Goal: Information Seeking & Learning: Check status

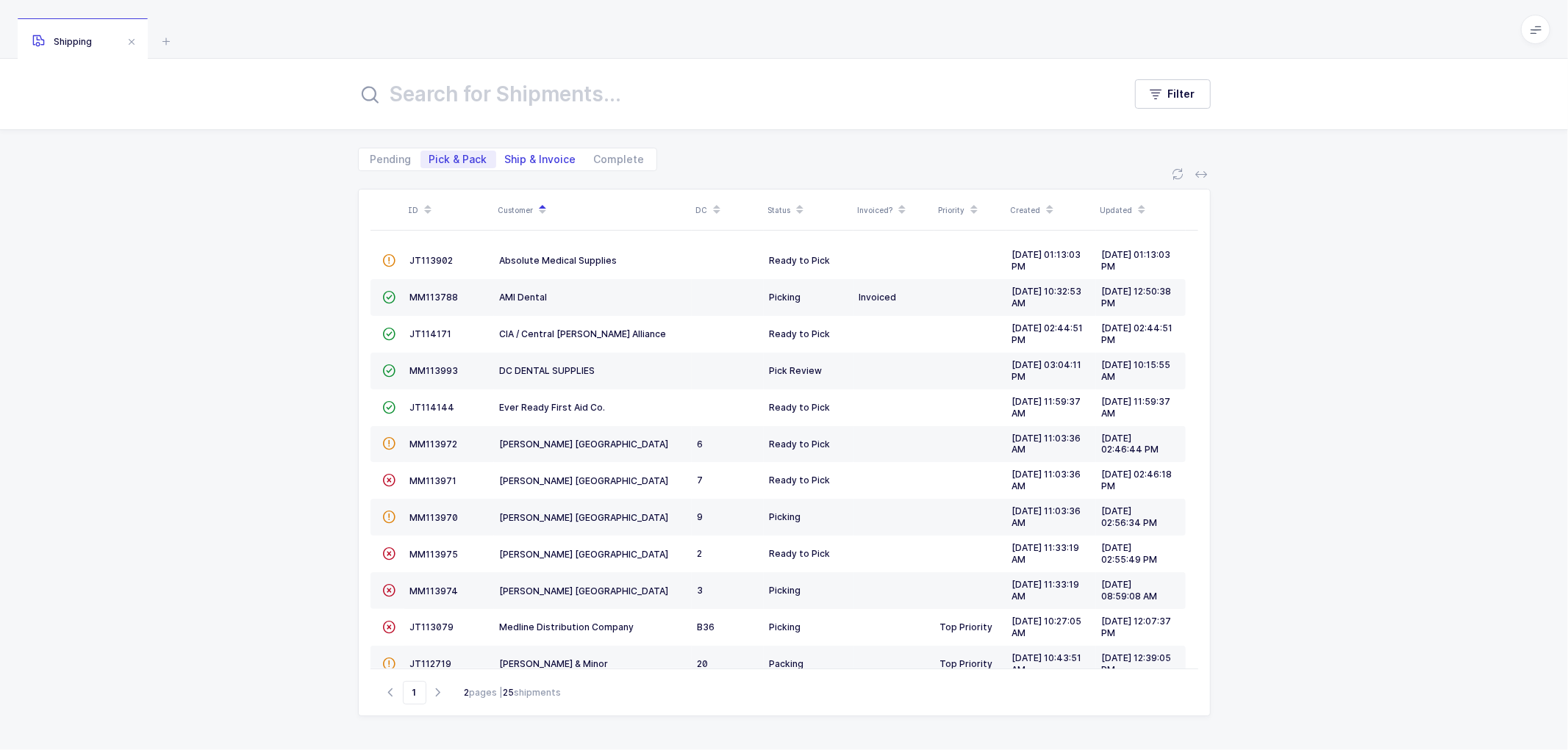
click at [531, 152] on span "Ship & Invoice" at bounding box center [540, 160] width 89 height 18
click at [506, 152] on input "Ship & Invoice" at bounding box center [501, 156] width 10 height 10
radio input "true"
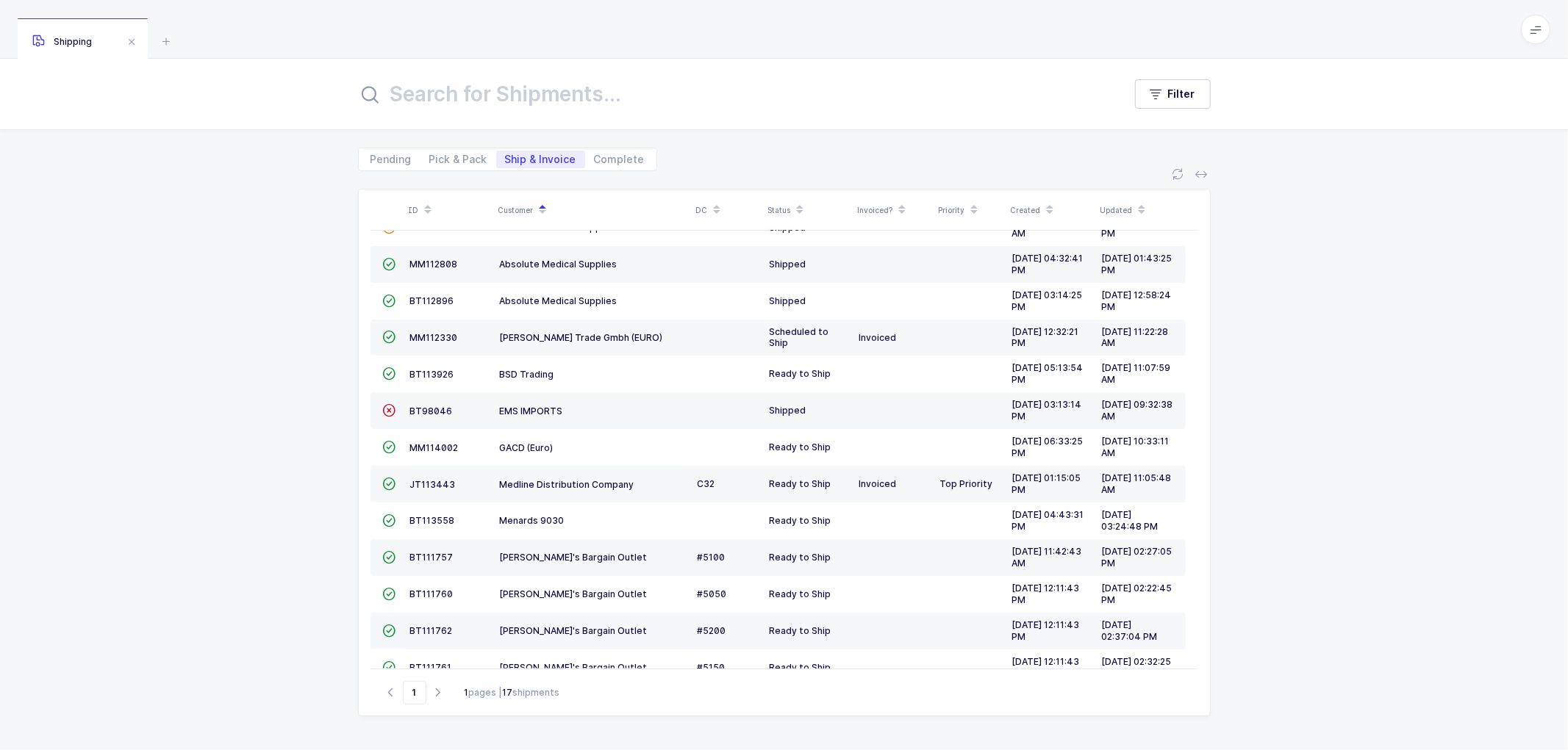
scroll to position [211, 0]
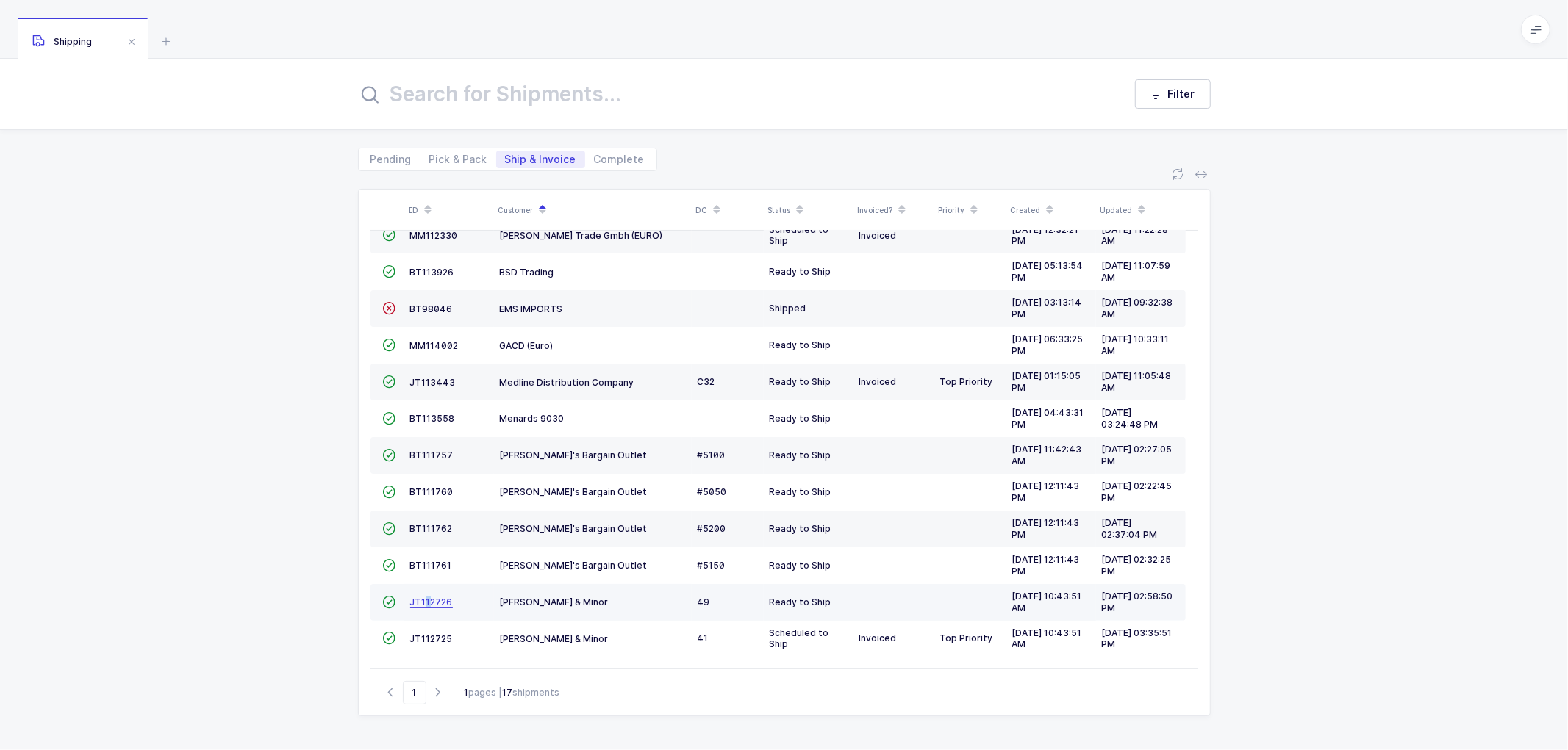
click at [424, 603] on span "JT112726" at bounding box center [431, 602] width 43 height 11
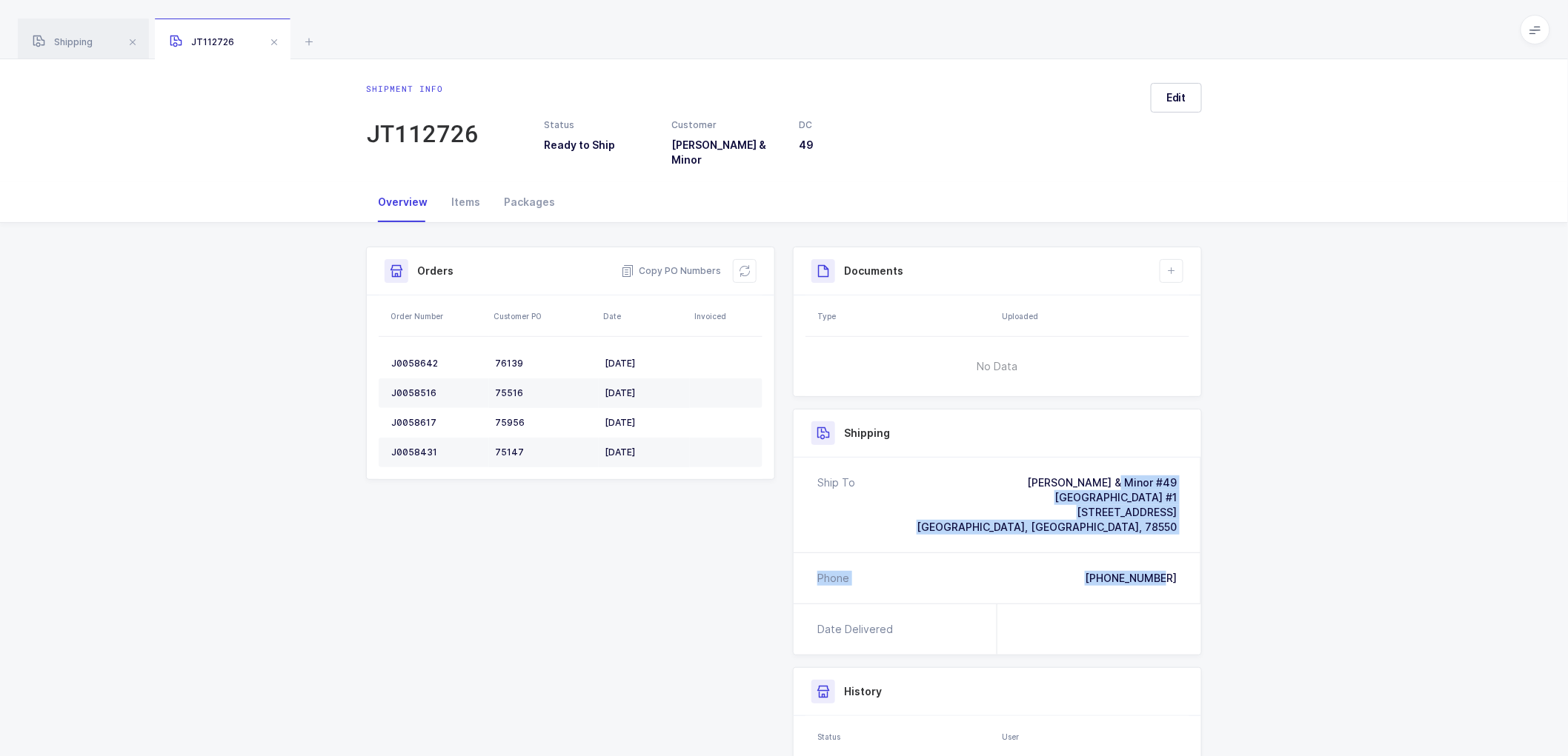
drag, startPoint x: 1182, startPoint y: 566, endPoint x: 1003, endPoint y: 455, distance: 210.6
click at [1003, 458] on div "Ship To [PERSON_NAME] & Minor #49 [GEOGRAPHIC_DATA] #1 [STREET_ADDRESS] Phone […" at bounding box center [997, 530] width 407 height 146
copy div "[PERSON_NAME][GEOGRAPHIC_DATA] #[GEOGRAPHIC_DATA][STREET_ADDRESS] Phone [PHONE_…"
drag, startPoint x: 670, startPoint y: 258, endPoint x: 697, endPoint y: 261, distance: 27.2
click at [670, 264] on span "Copy PO Numbers" at bounding box center [670, 271] width 100 height 15
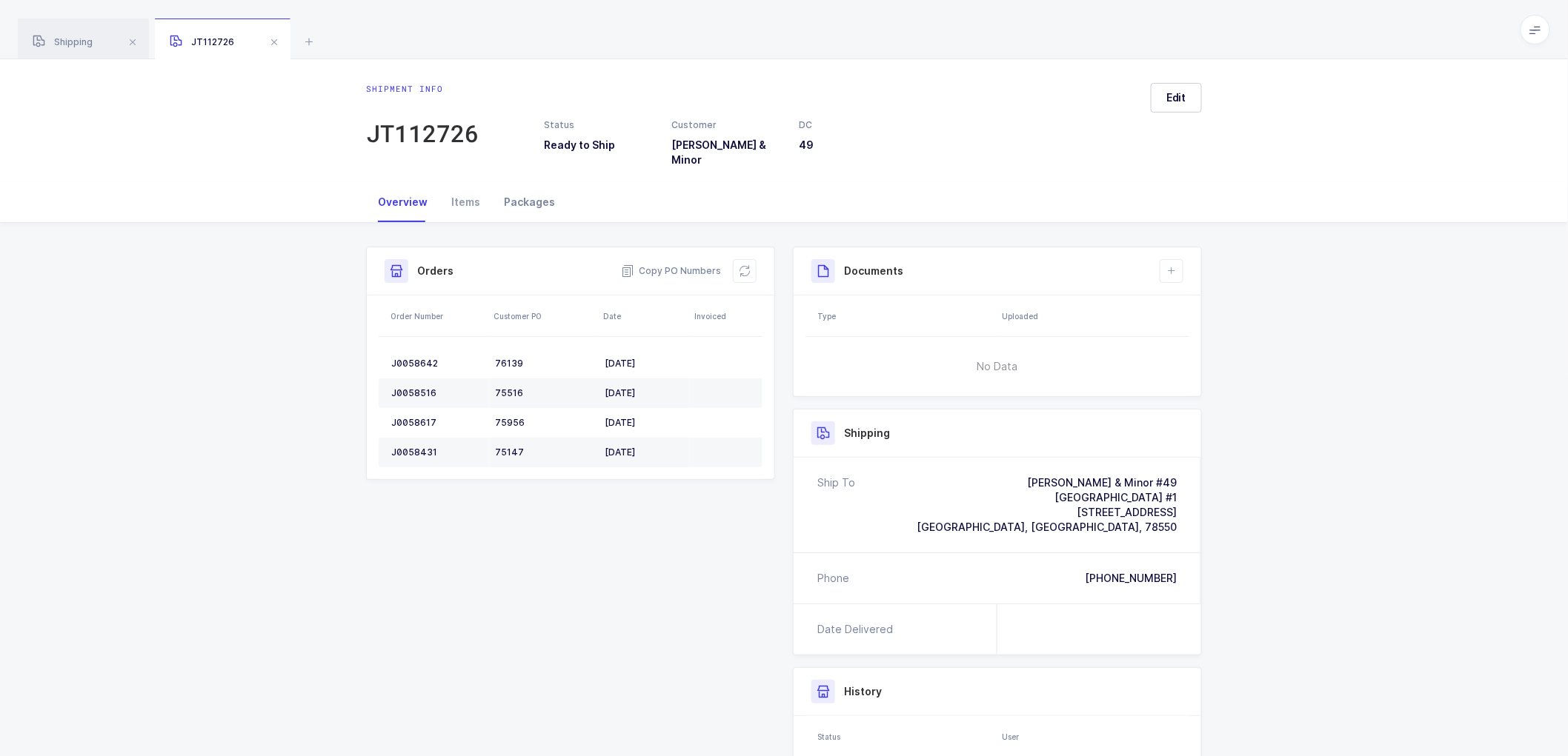
click at [512, 190] on div "Packages" at bounding box center [529, 202] width 75 height 40
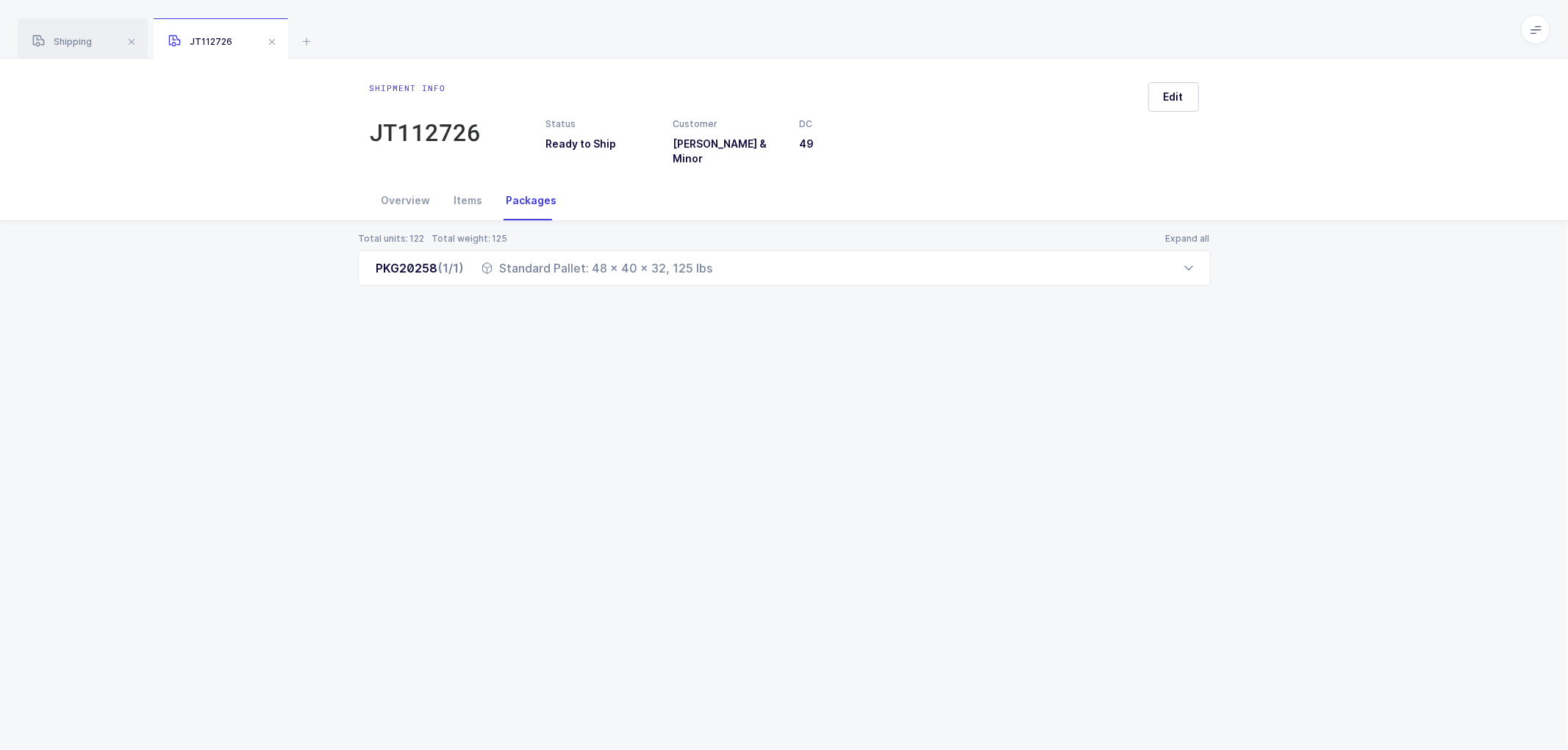
drag, startPoint x: 363, startPoint y: 260, endPoint x: 740, endPoint y: 280, distance: 377.5
click at [740, 280] on div "Total units: 122 Total weight: 125 Expand all PKG20258 (1/1) Standard Pallet: 4…" at bounding box center [784, 277] width 1544 height 111
copy div "PKG20258 (1/1) Standard Pallet: 48 x 40 x 32, 125 lbs"
click at [1078, 367] on div "Shipment info JT112726 Status Ready to Ship Customer [PERSON_NAME] & Minor DC 4…" at bounding box center [784, 405] width 1568 height 692
drag, startPoint x: 272, startPoint y: 39, endPoint x: 291, endPoint y: 48, distance: 21.0
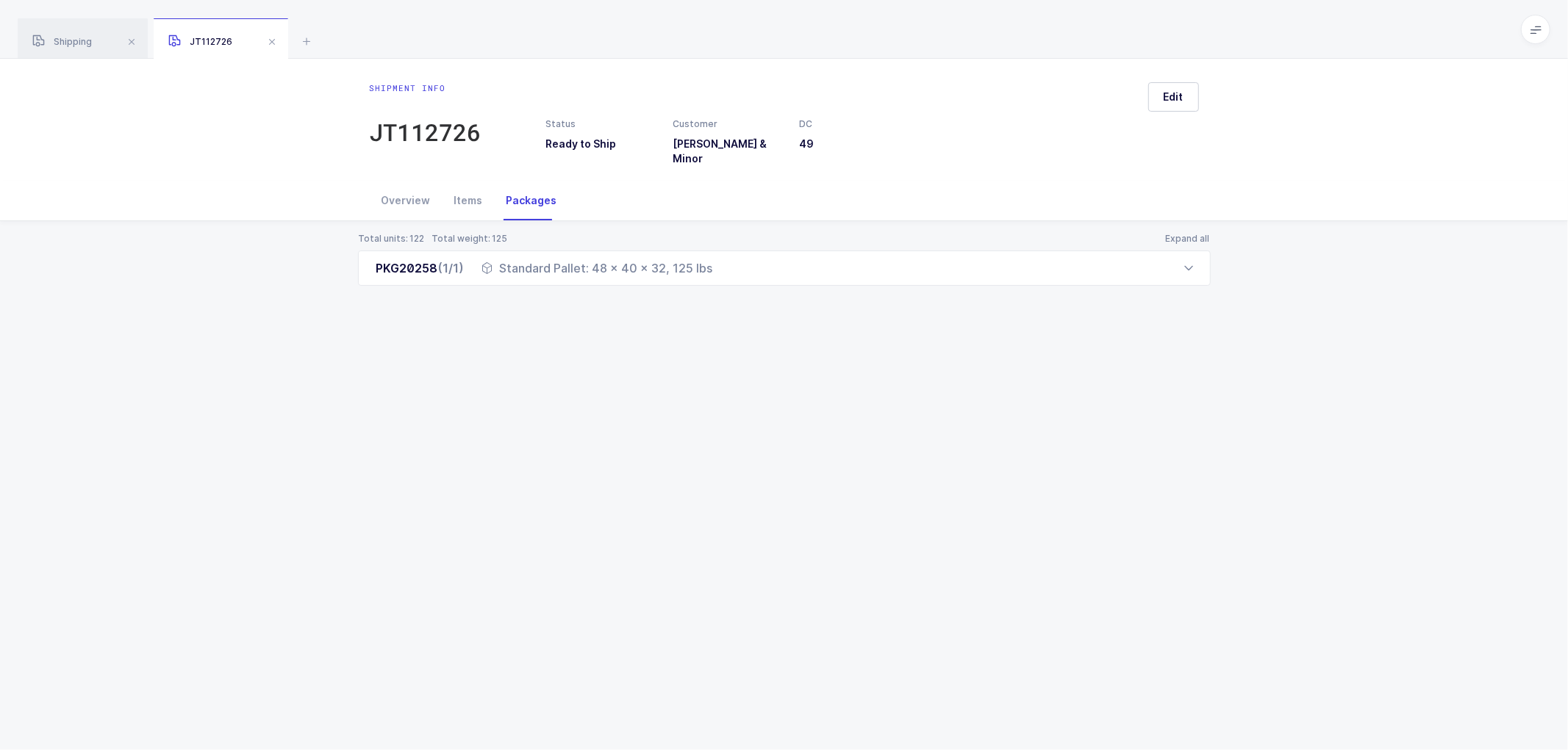
click at [272, 39] on span at bounding box center [272, 42] width 18 height 18
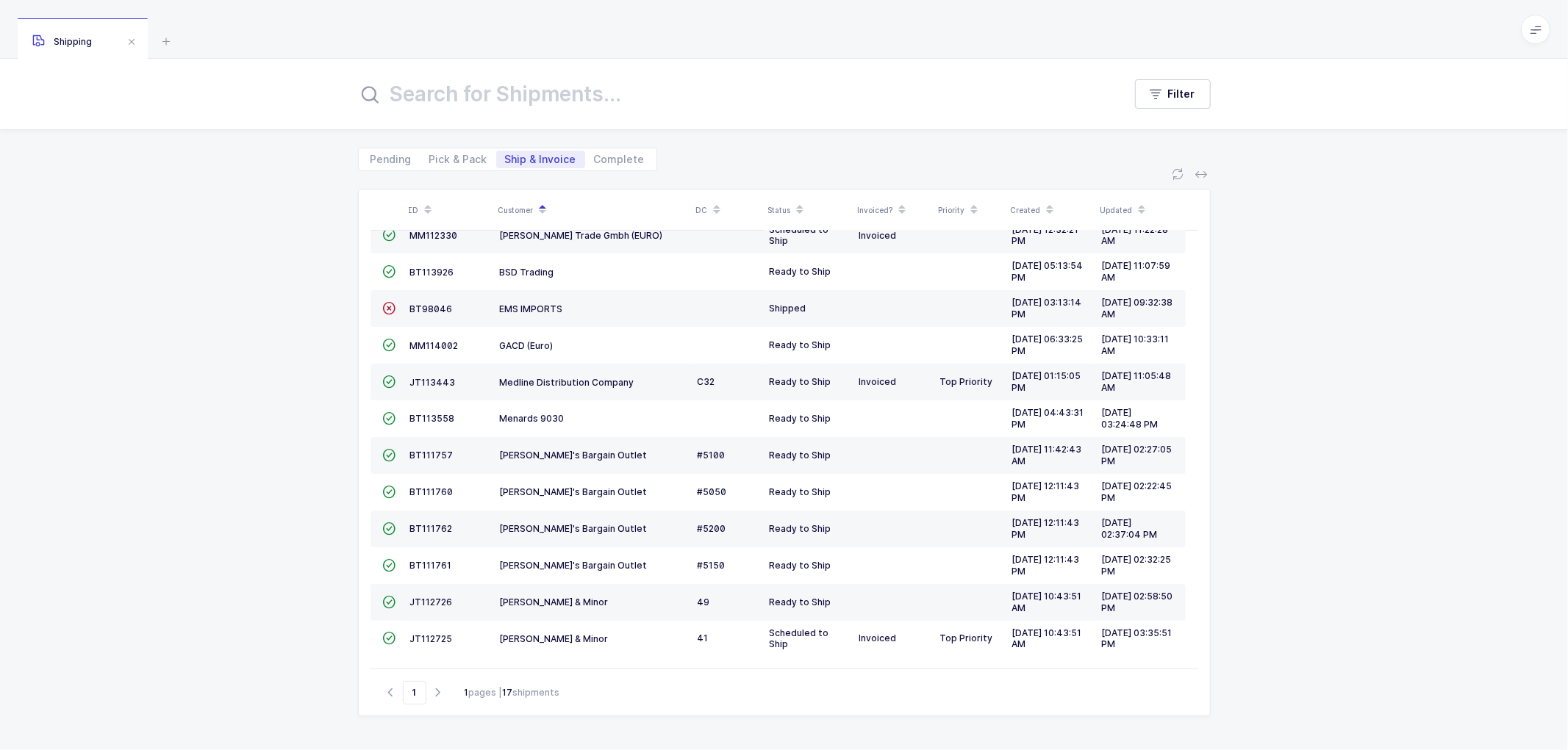
scroll to position [170, 0]
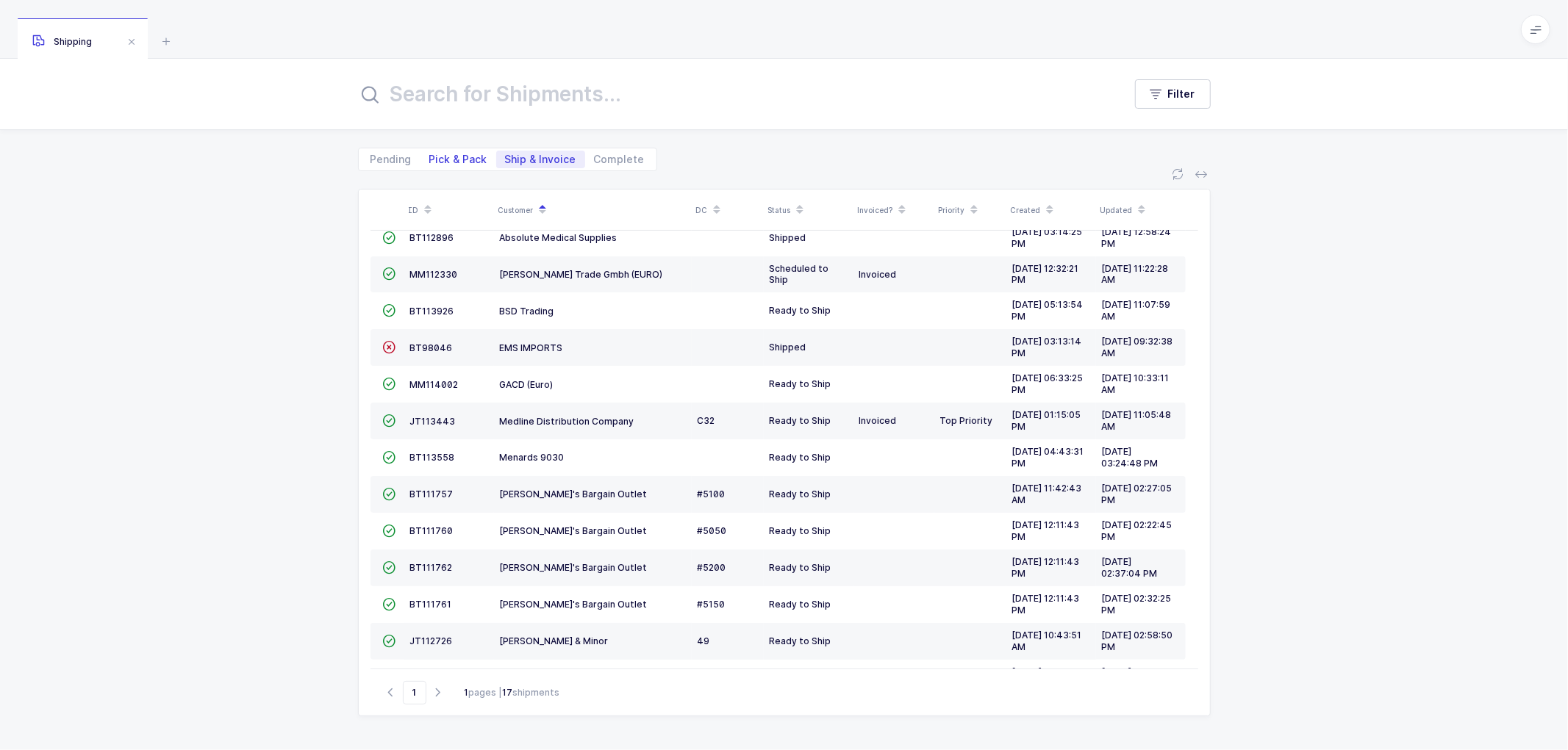
click at [463, 154] on span "Pick & Pack" at bounding box center [458, 159] width 58 height 11
click at [430, 153] on input "Pick & Pack" at bounding box center [425, 156] width 10 height 10
radio input "true"
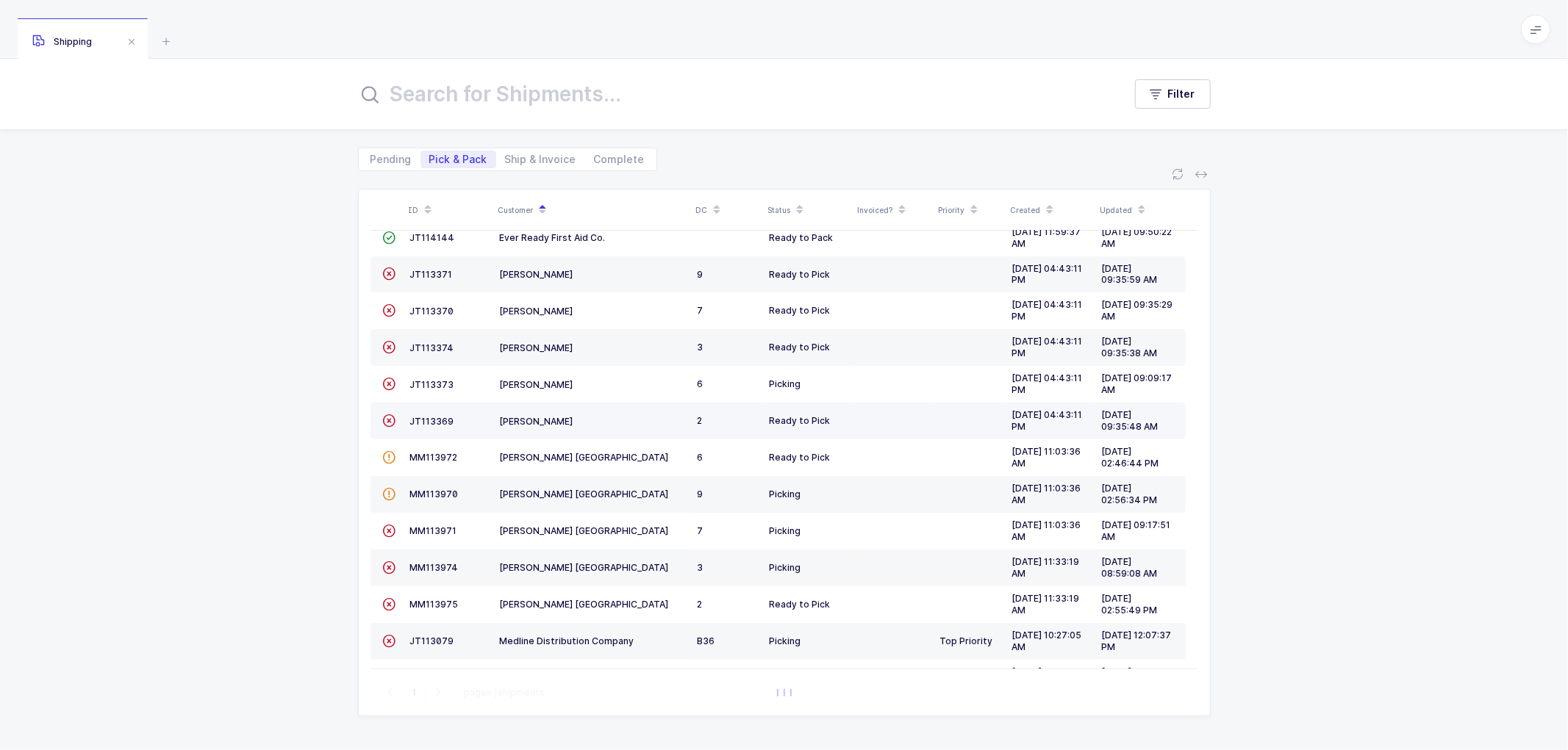
scroll to position [322, 0]
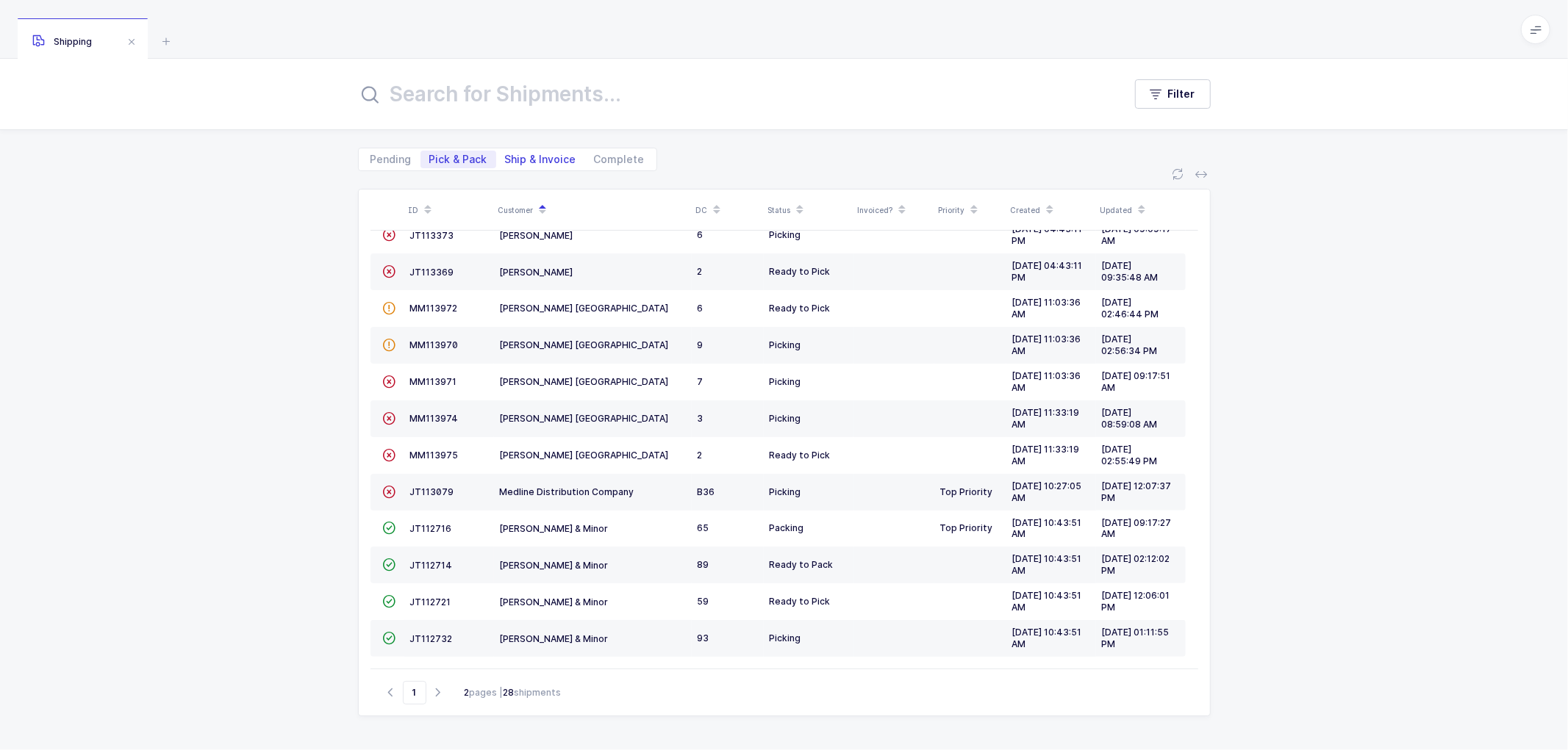
click at [545, 157] on span "Ship & Invoice" at bounding box center [540, 159] width 71 height 11
click at [506, 157] on input "Ship & Invoice" at bounding box center [501, 156] width 10 height 10
radio input "true"
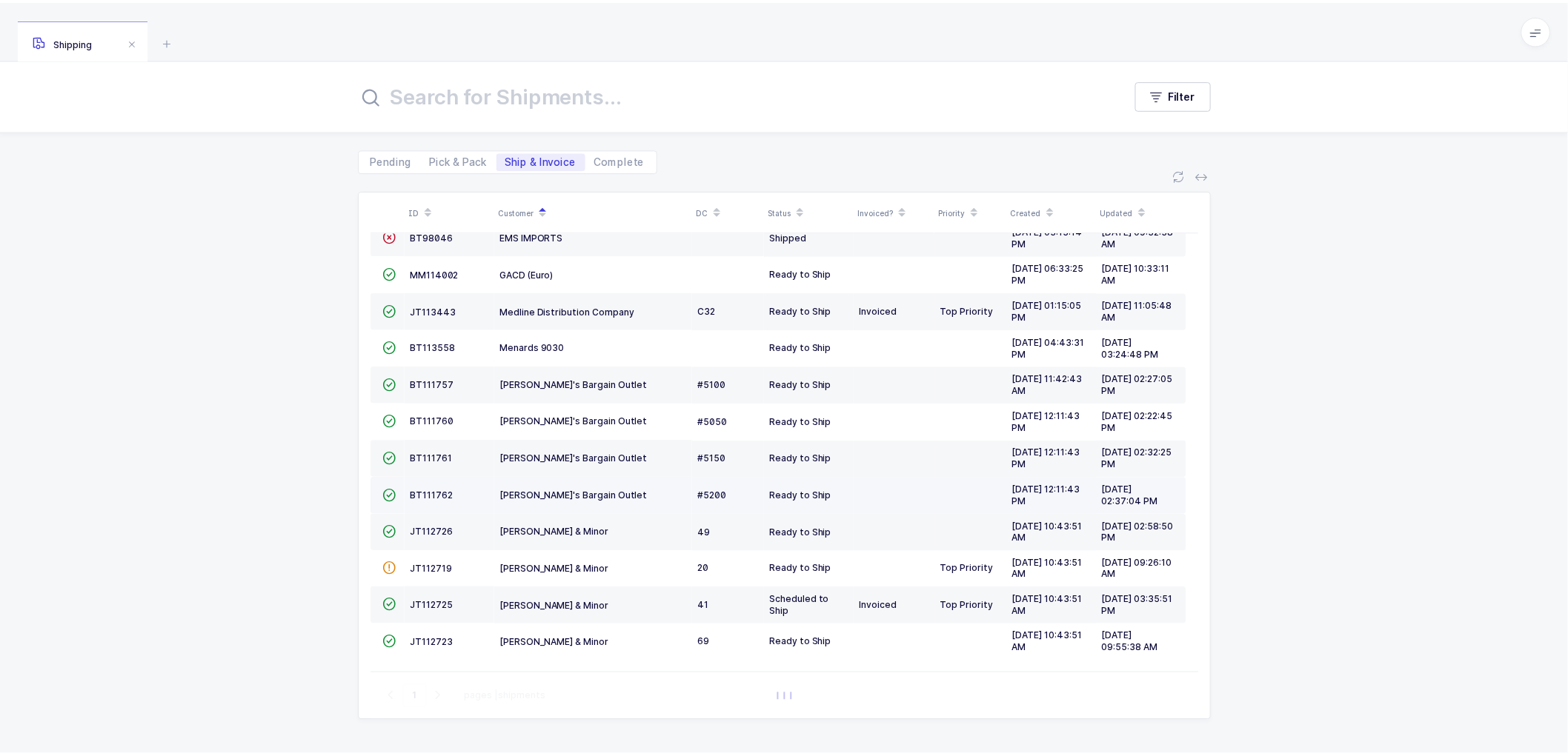
scroll to position [287, 0]
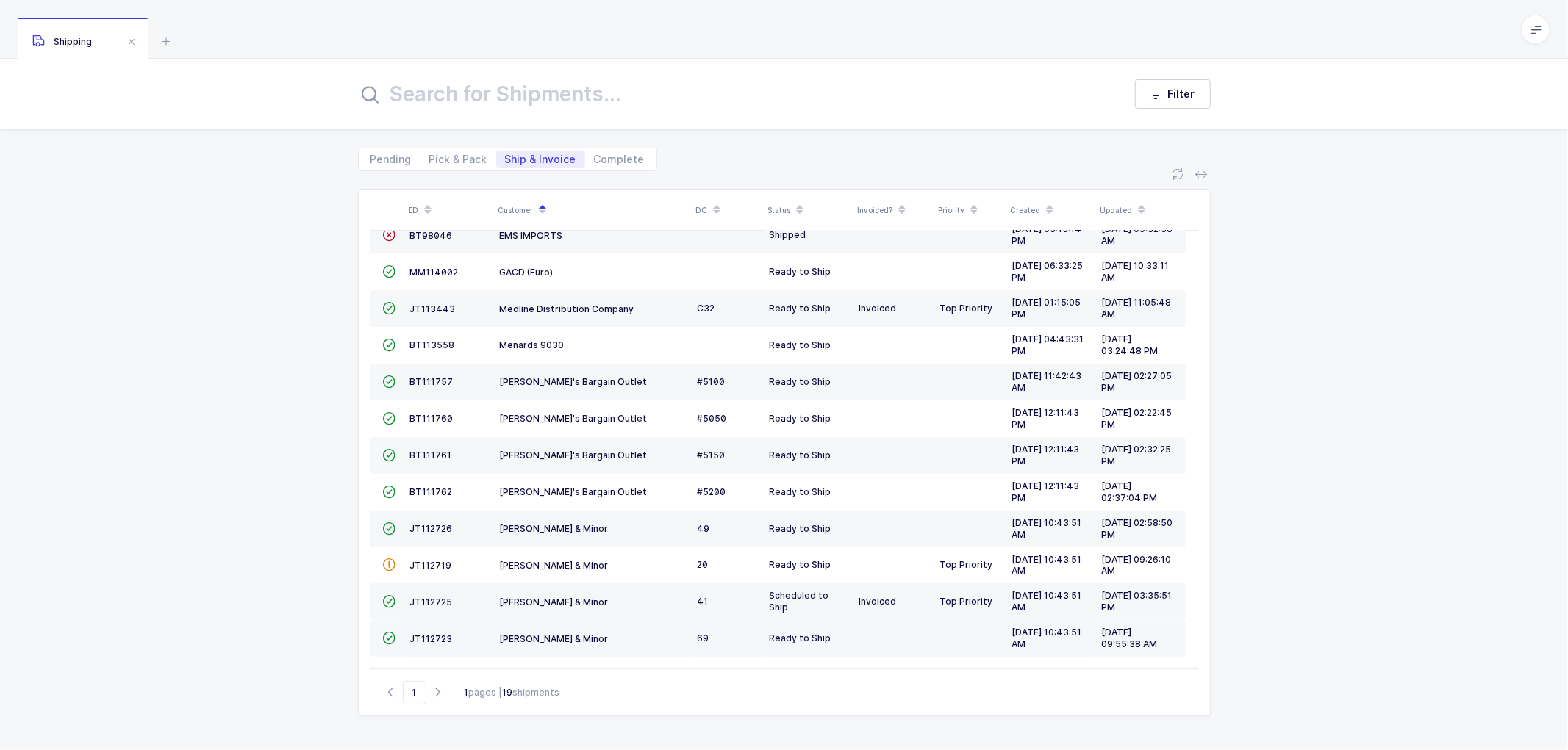
click at [429, 630] on td "JT112723" at bounding box center [448, 639] width 89 height 37
click at [425, 636] on span "JT112723" at bounding box center [431, 639] width 43 height 11
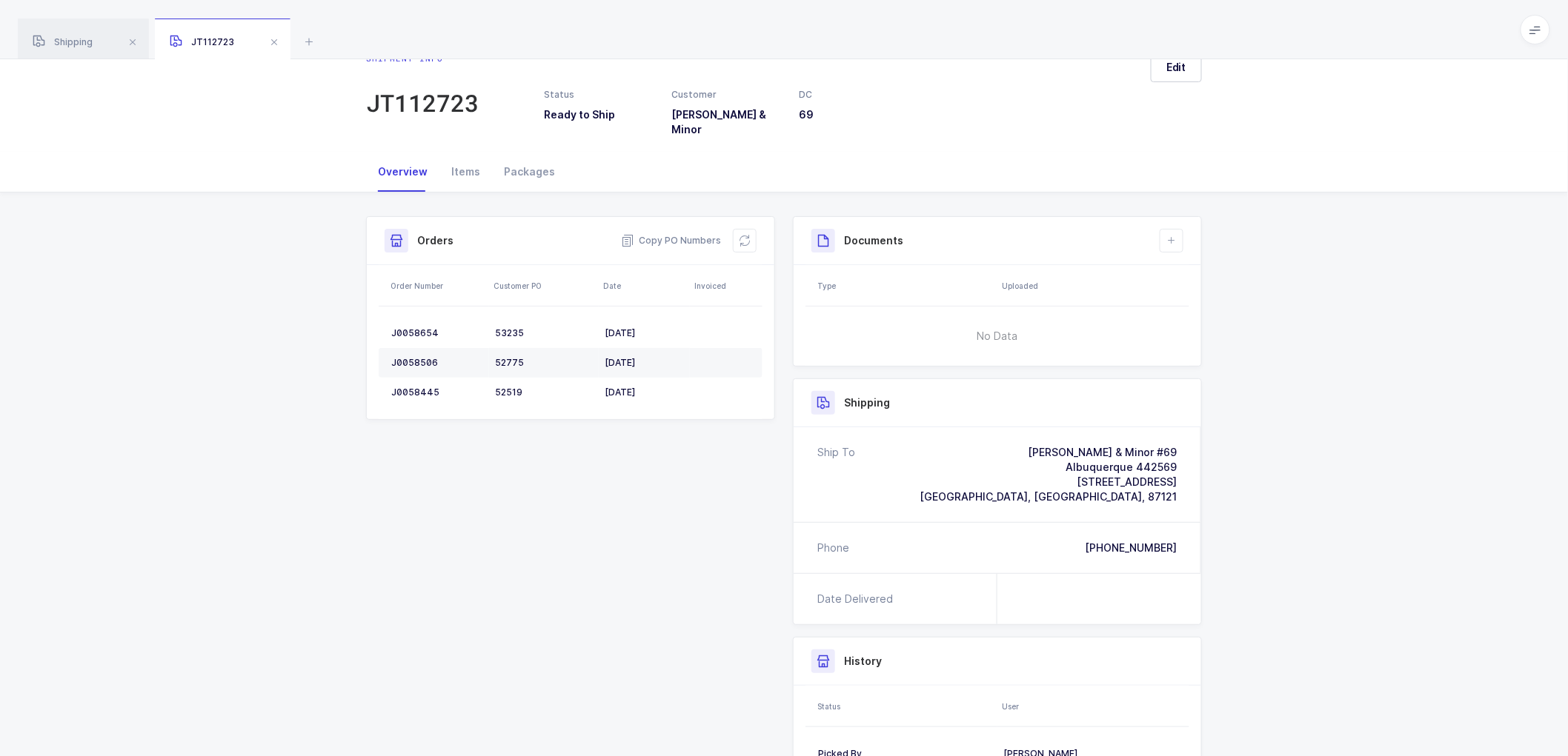
scroll to position [83, 0]
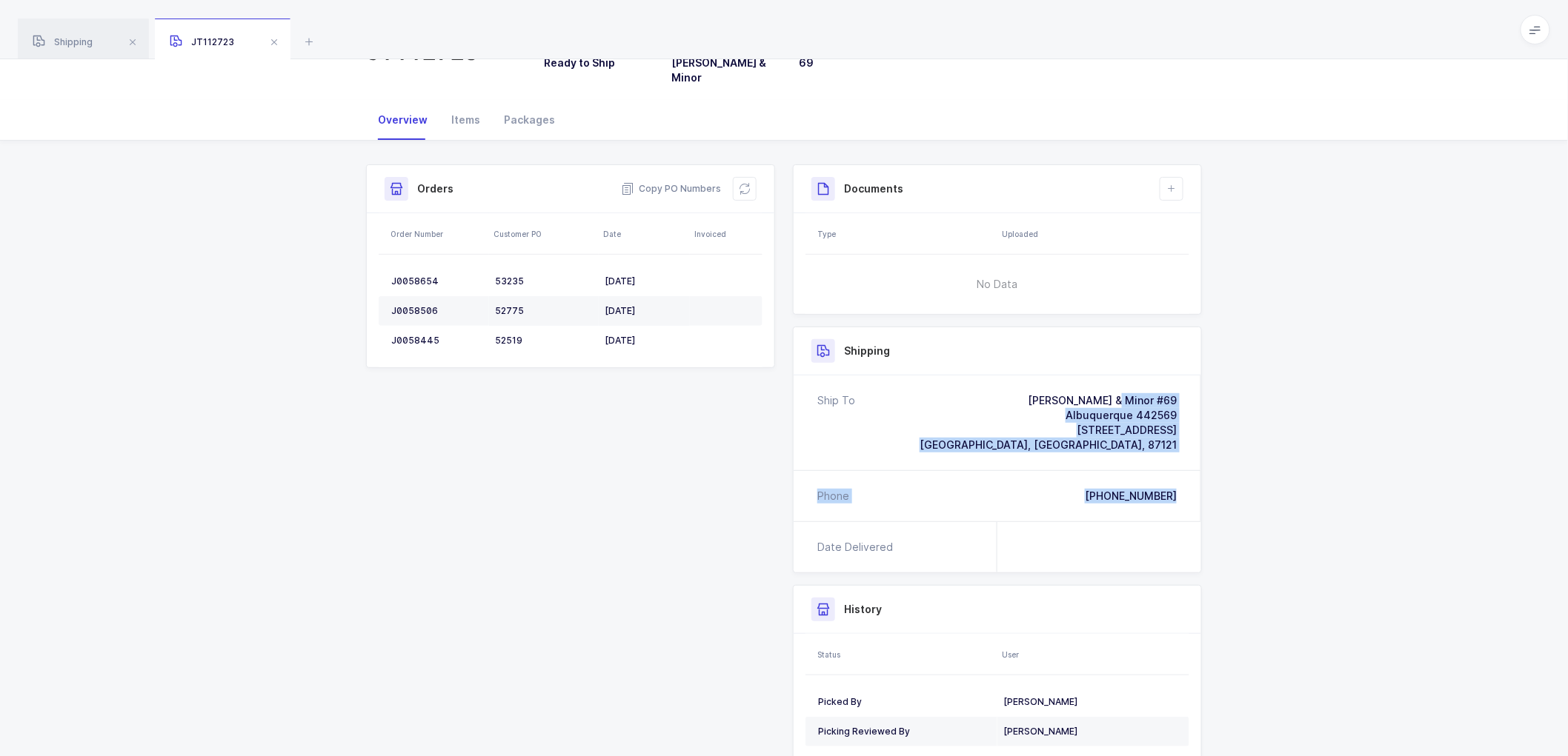
drag, startPoint x: 1181, startPoint y: 491, endPoint x: 1051, endPoint y: 373, distance: 175.6
click at [1051, 376] on div "Ship To [PERSON_NAME] & Minor #69 Albuquerque 442569 [STREET_ADDRESS] Phone [PH…" at bounding box center [997, 449] width 407 height 146
copy div "[PERSON_NAME][GEOGRAPHIC_DATA] [STREET_ADDRESS] Phone [PHONE_NUMBER]"
click at [685, 182] on span "Copy PO Numbers" at bounding box center [670, 189] width 100 height 15
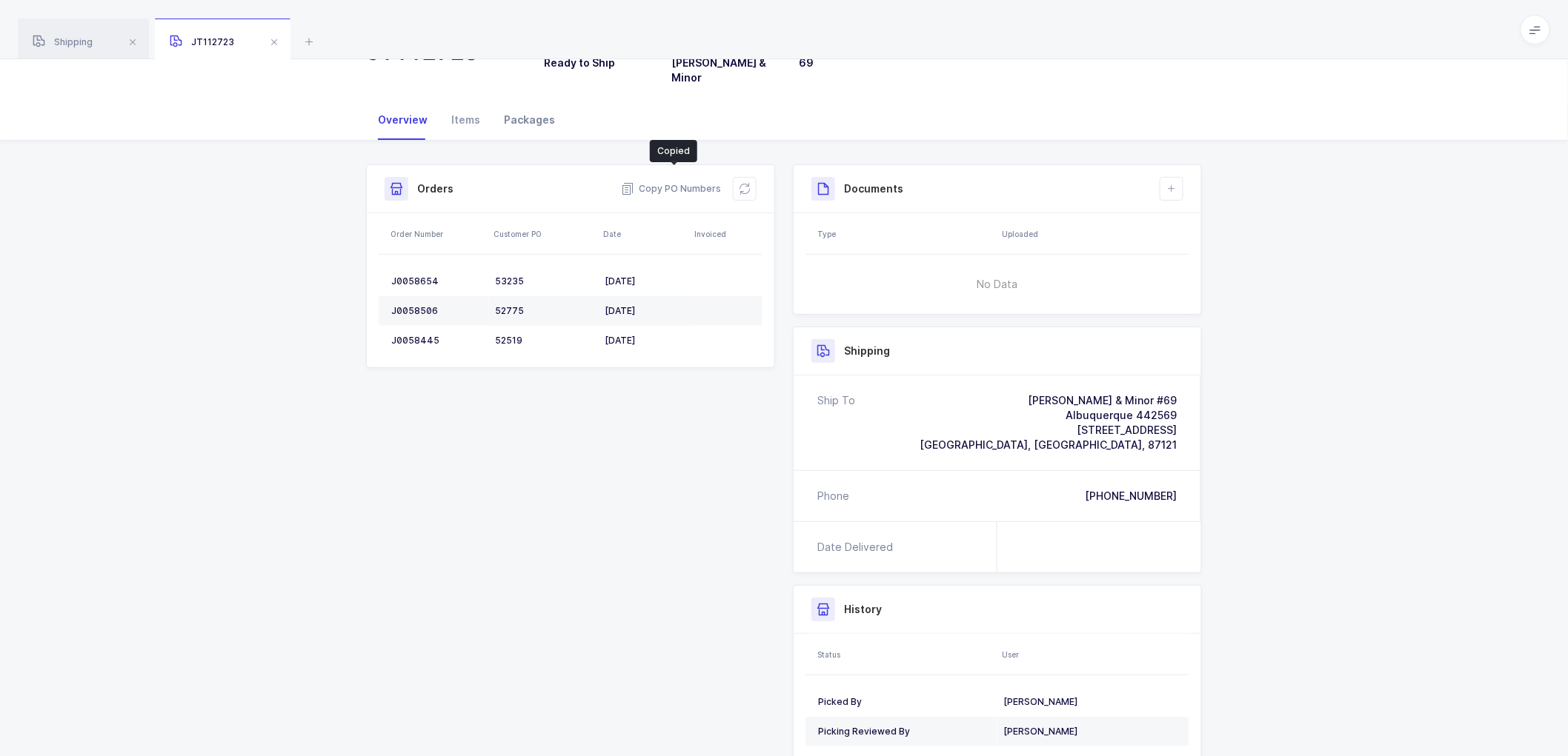
click at [532, 108] on div "Packages" at bounding box center [529, 120] width 75 height 40
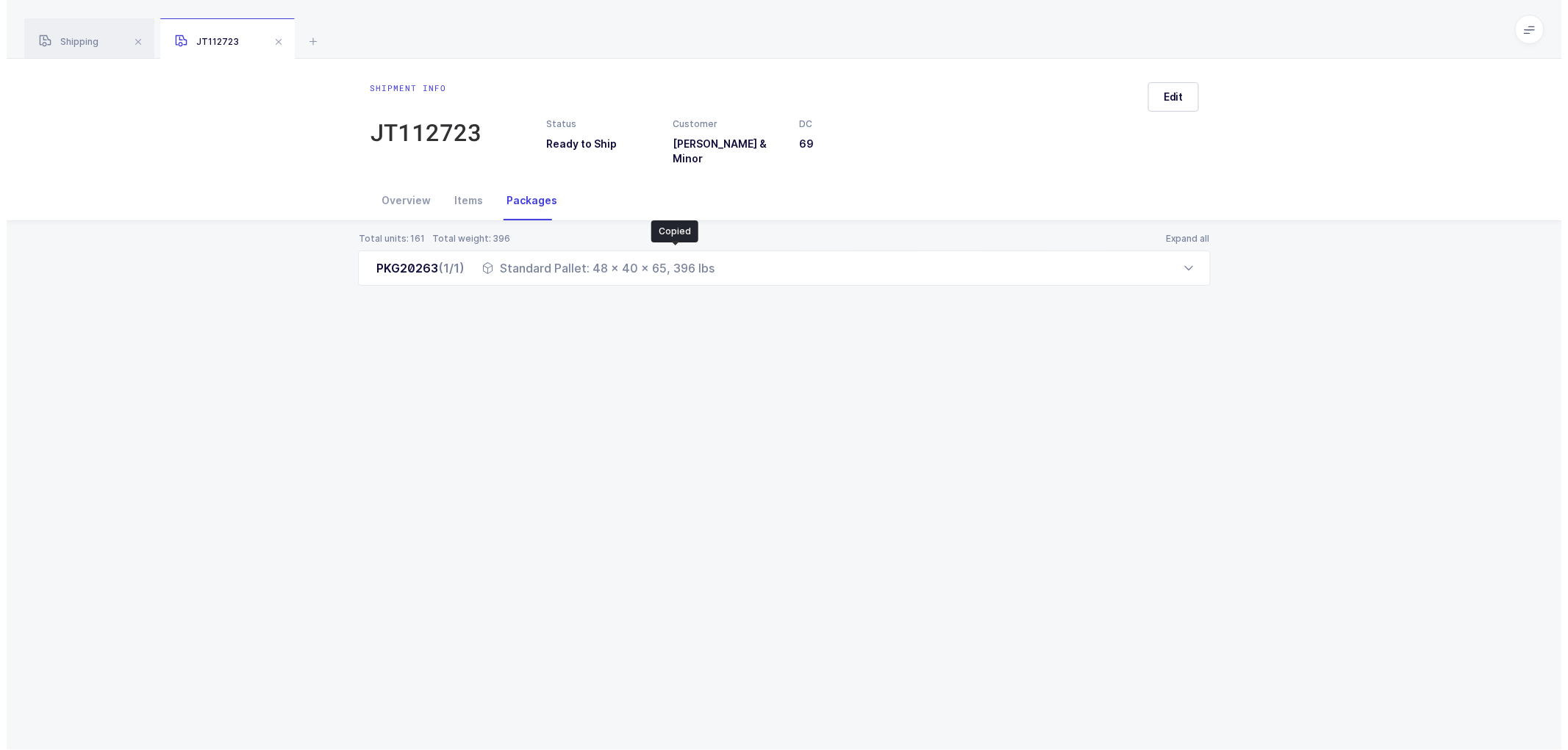
scroll to position [0, 0]
drag, startPoint x: 376, startPoint y: 261, endPoint x: 729, endPoint y: 267, distance: 353.1
click at [729, 267] on div "PKG20263 (1/1) Standard Pallet: 48 x 40 x 65, 396 lbs" at bounding box center [784, 268] width 852 height 35
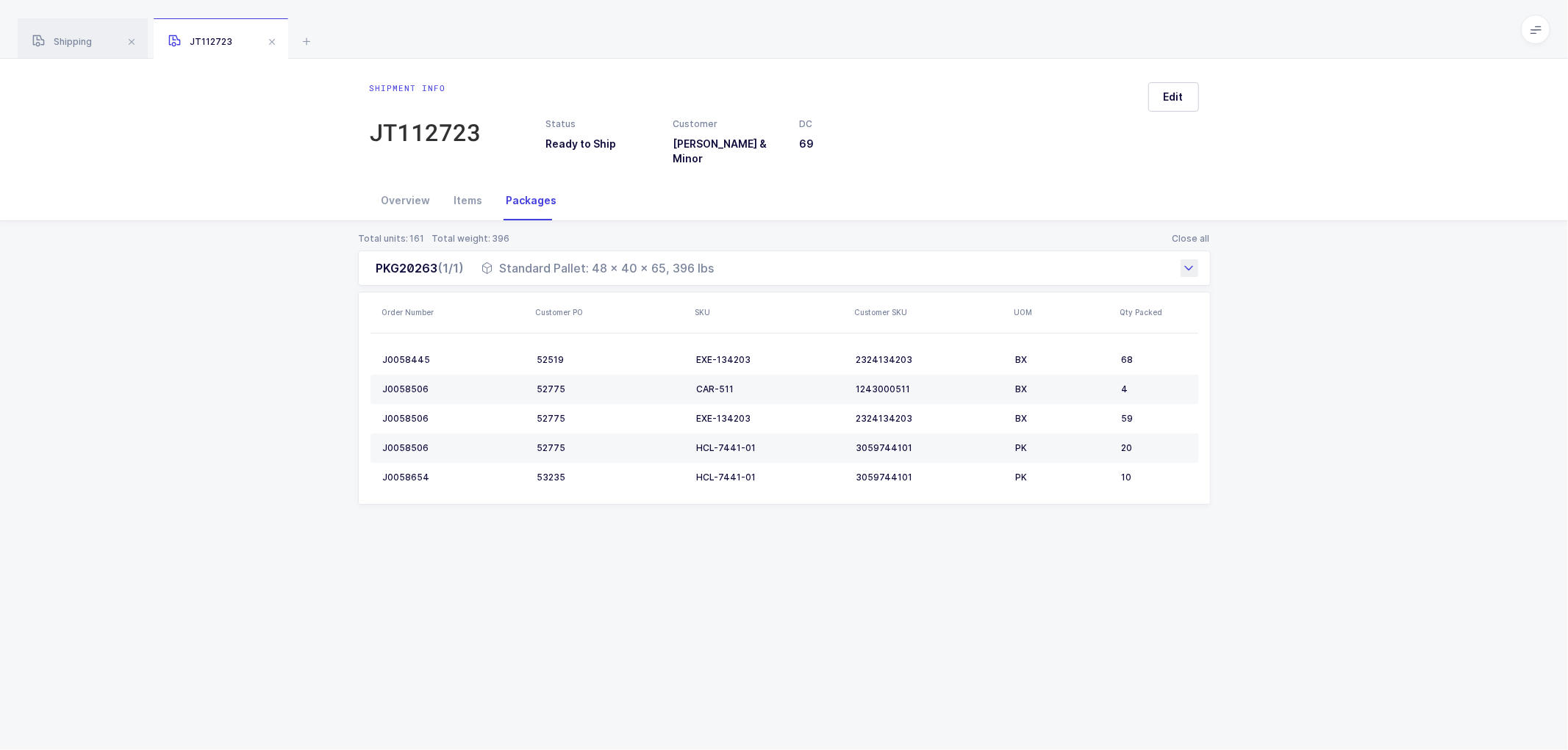
copy div "PKG20263 (1/1) Standard Pallet: 48 x 40 x 65, 396 lbs"
click at [1305, 398] on div "Total units: 161 Total weight: 396 Close all PKG20263 (1/1) Standard Pallet: 48…" at bounding box center [784, 386] width 1544 height 330
drag, startPoint x: 281, startPoint y: 299, endPoint x: 292, endPoint y: 285, distance: 17.8
click at [281, 299] on div "Total units: 161 Total weight: 396 Close all PKG20263 (1/1) Standard Pallet: 48…" at bounding box center [784, 386] width 1544 height 330
click at [75, 34] on div "Shipping" at bounding box center [83, 39] width 130 height 41
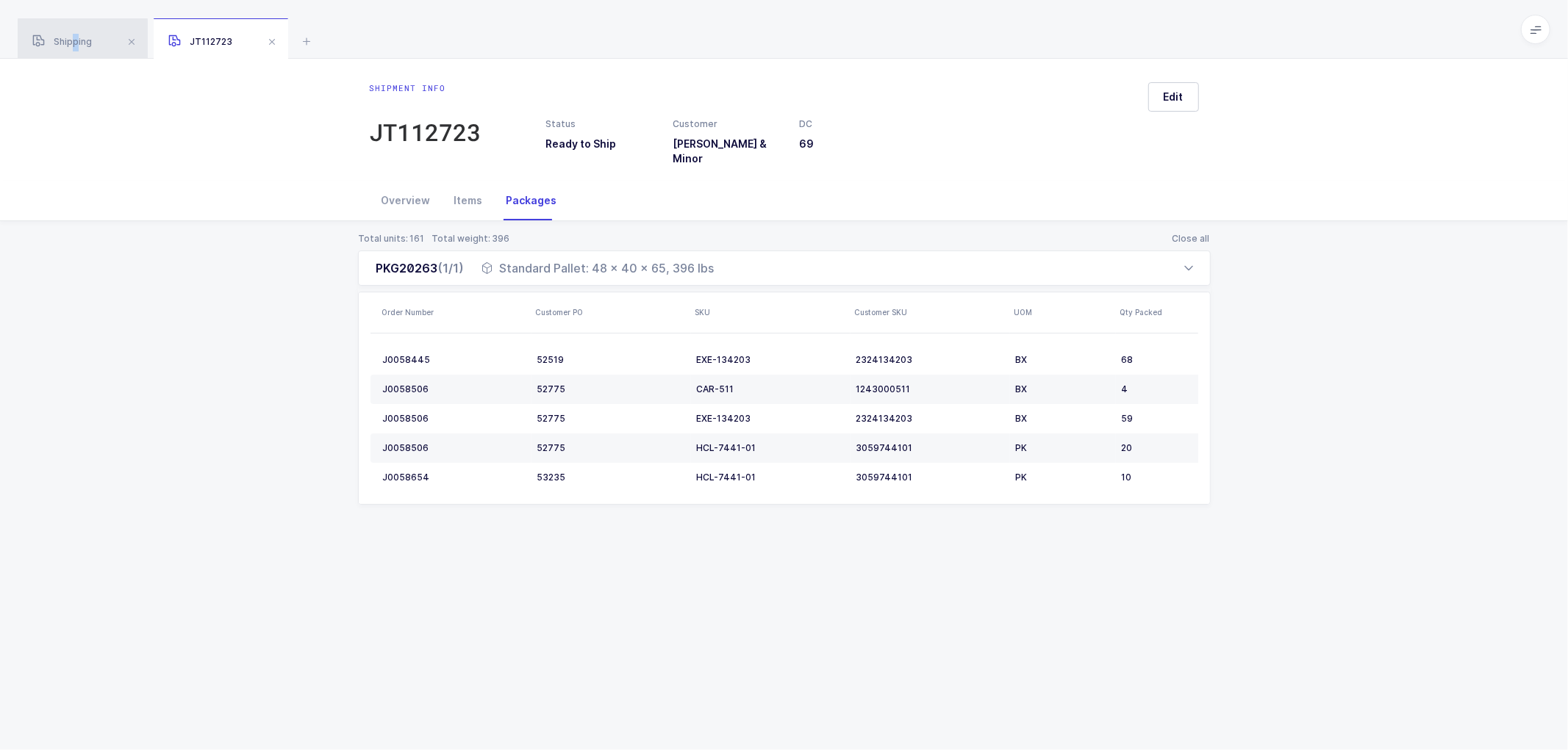
scroll to position [244, 0]
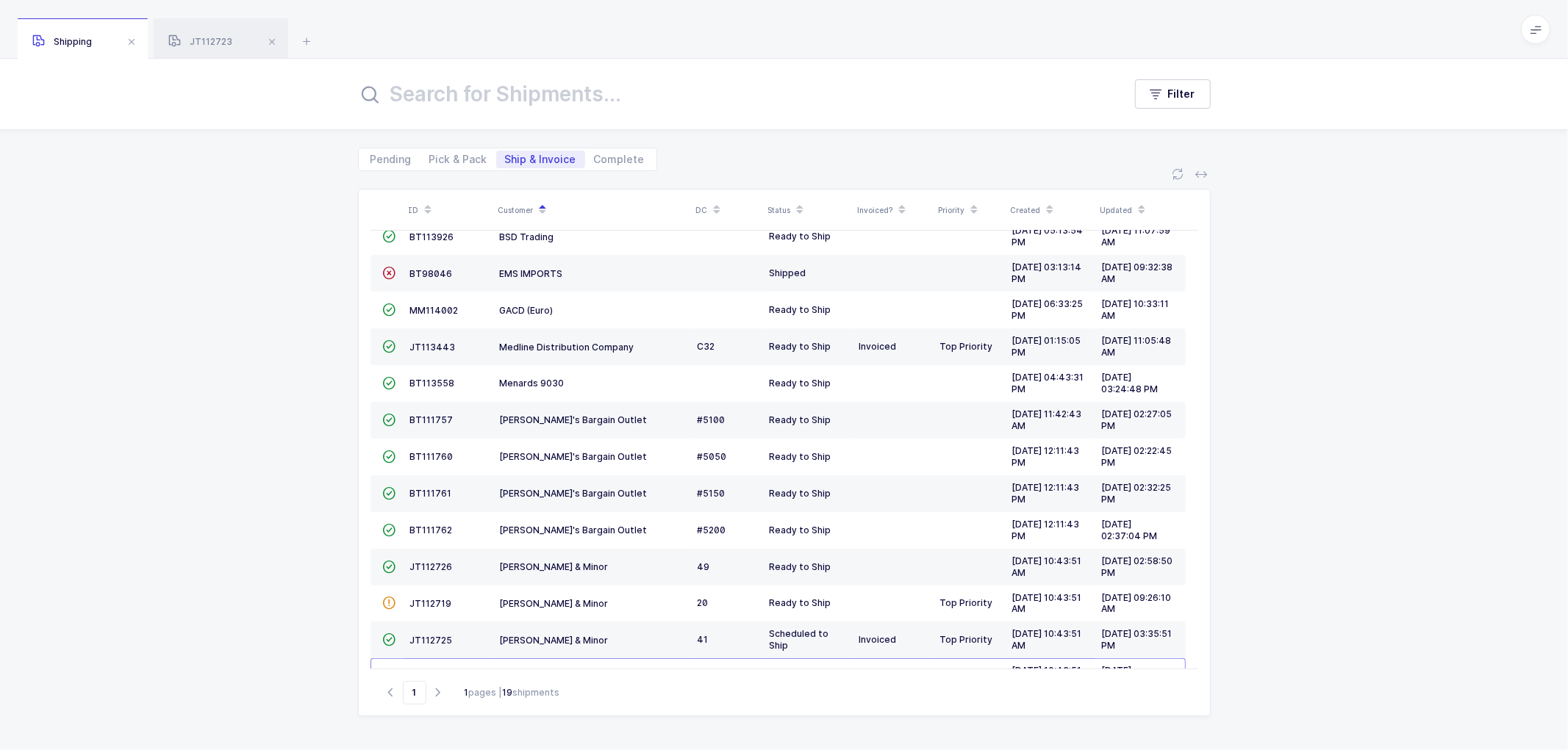
click at [69, 37] on span "Shipping" at bounding box center [61, 41] width 60 height 11
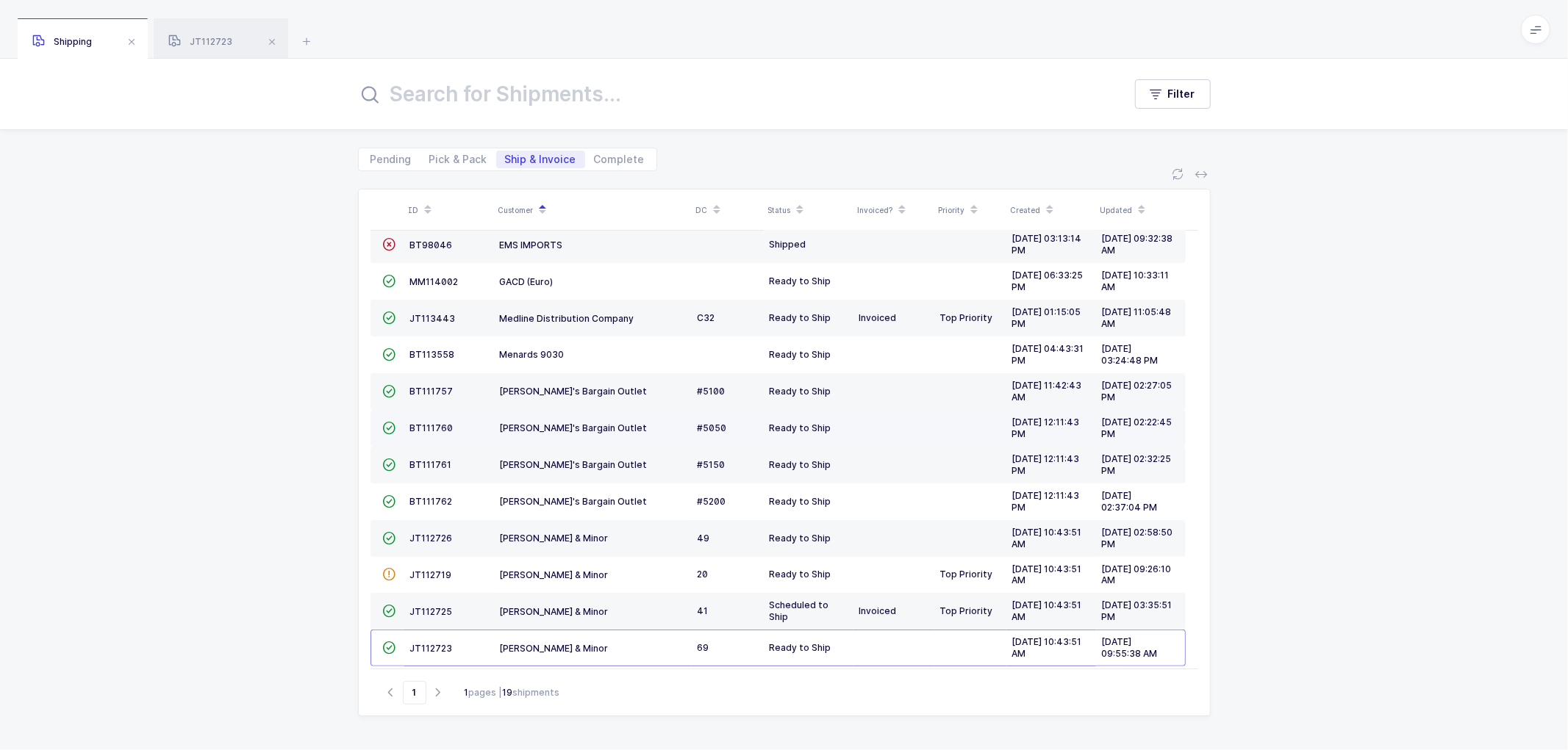
scroll to position [284, 0]
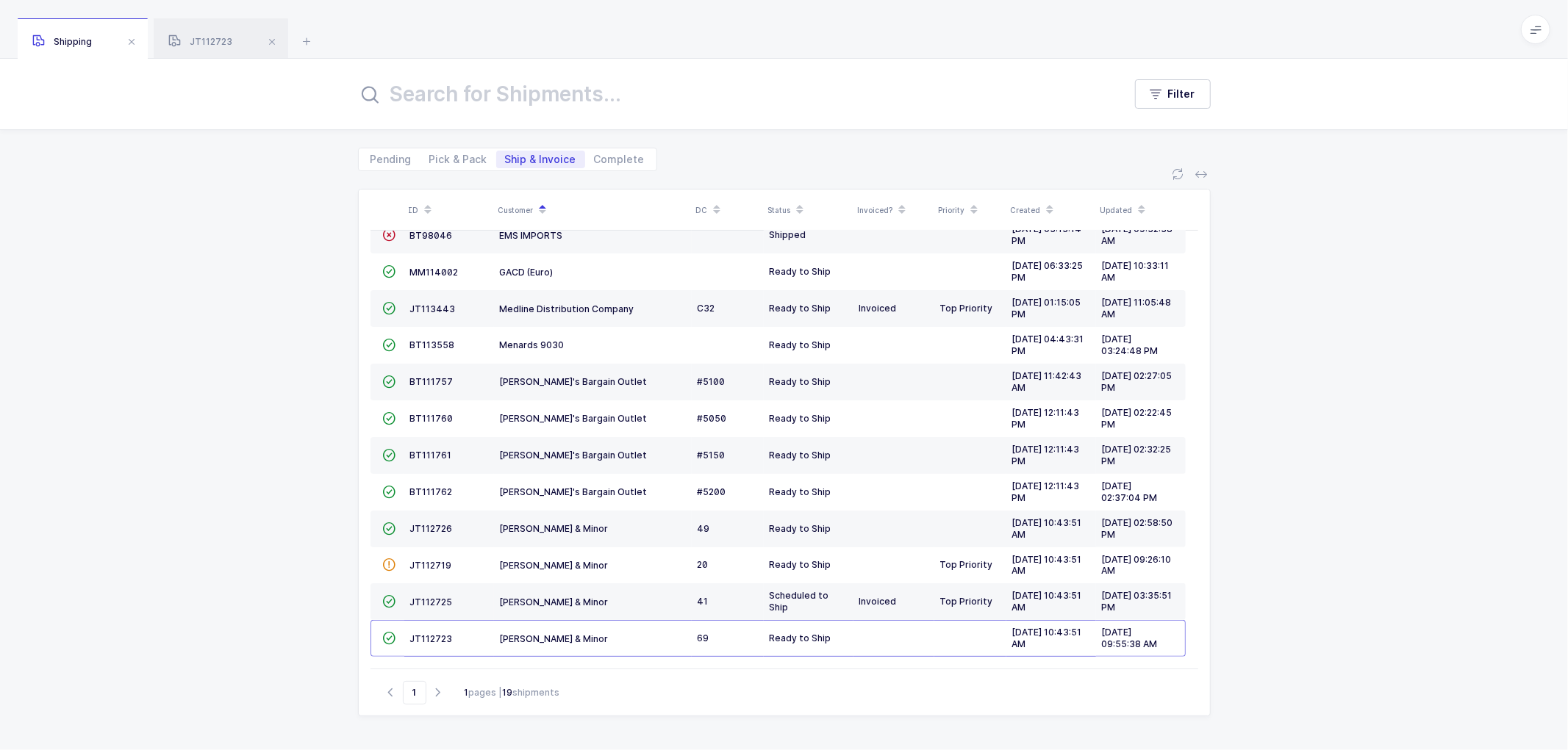
drag, startPoint x: 203, startPoint y: 202, endPoint x: 207, endPoint y: 181, distance: 21.4
click at [204, 201] on div "ID Customer DC Status Invoiced? Priority Created Updated  BT104009 Absolute Me…" at bounding box center [784, 461] width 1568 height 580
click at [207, 42] on span "JT112723" at bounding box center [200, 41] width 64 height 11
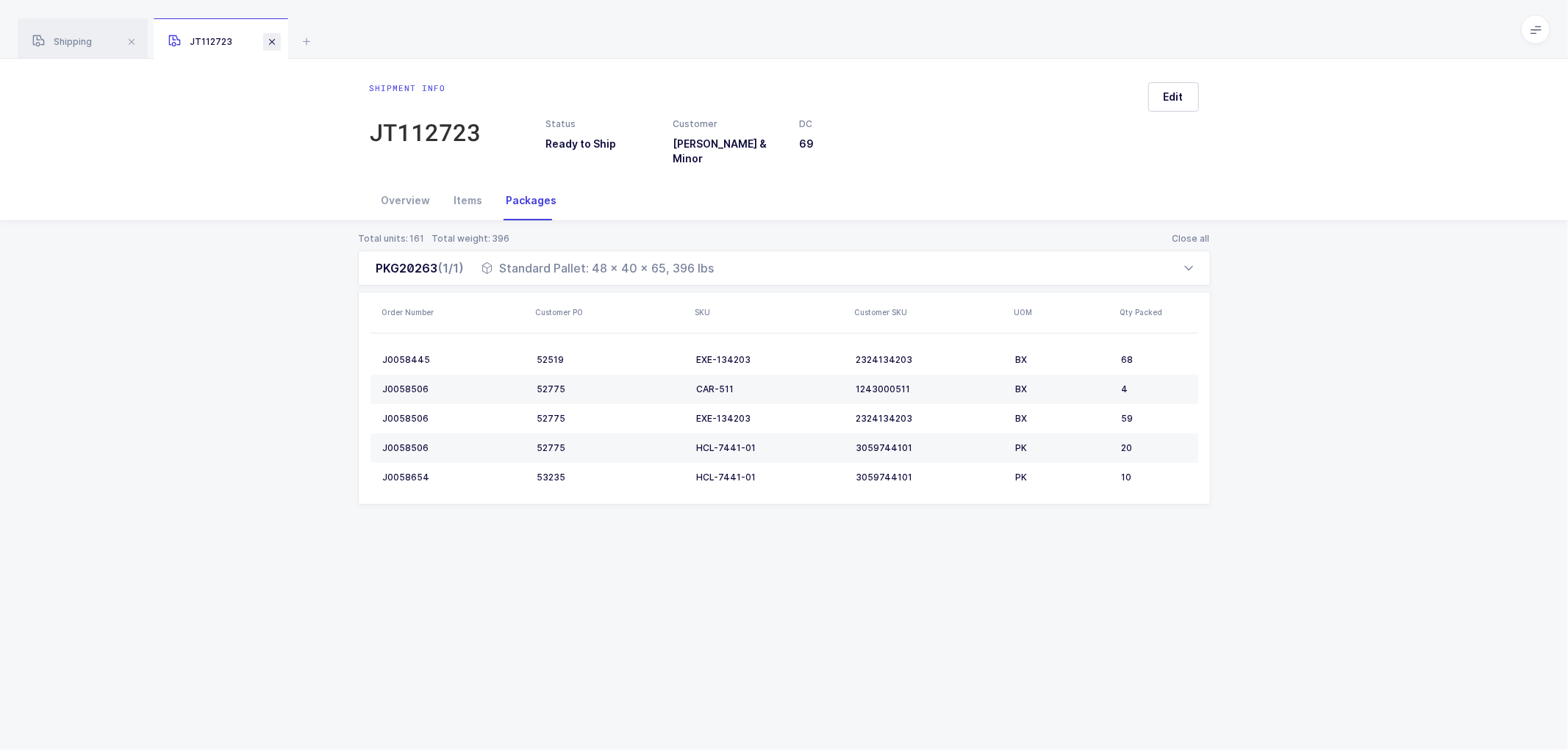
click at [274, 38] on span at bounding box center [272, 42] width 18 height 18
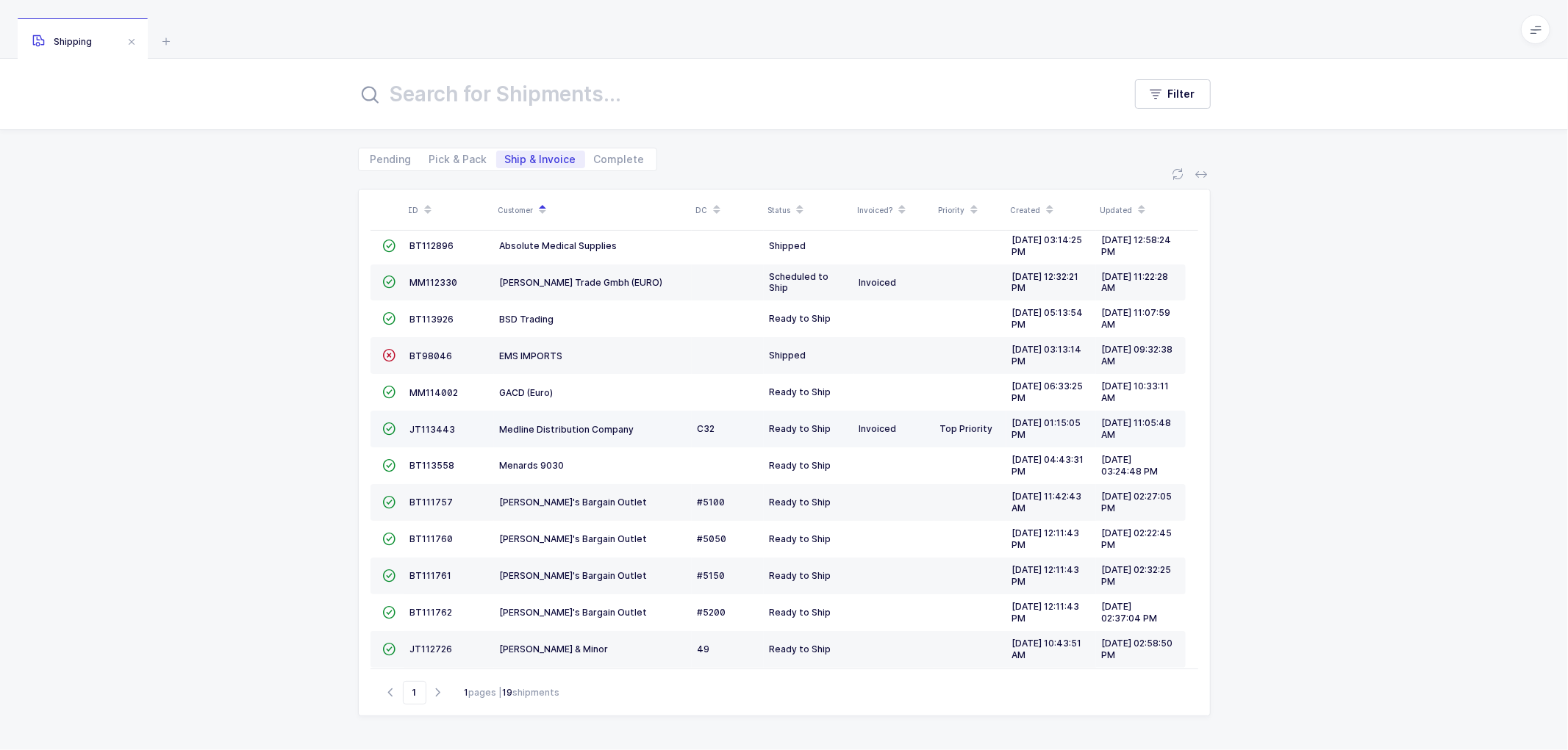
scroll to position [163, 0]
click at [1279, 419] on div "ID Customer DC Status Invoiced? Priority Created Updated  BT104009 Absolute Me…" at bounding box center [784, 461] width 1568 height 580
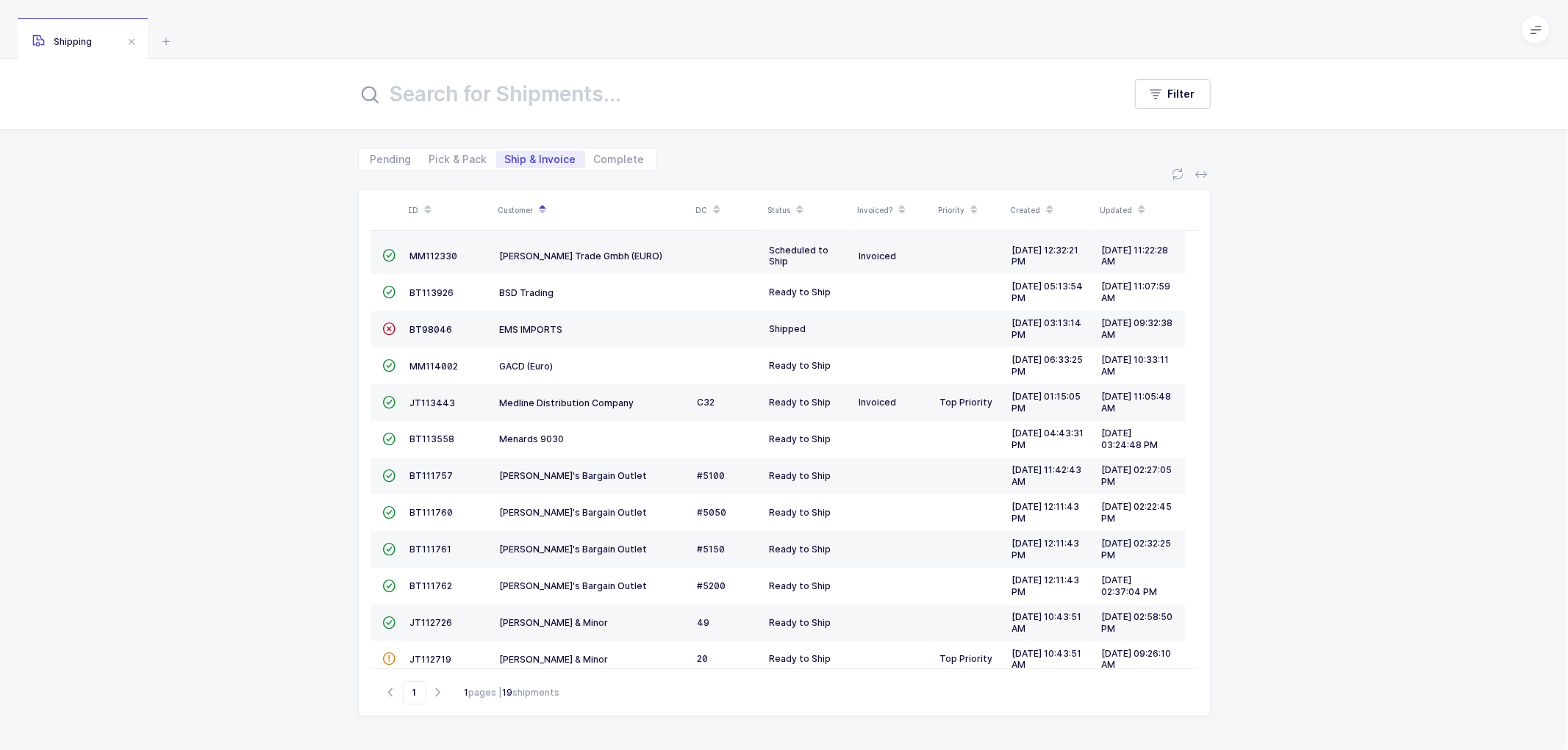
scroll to position [0, 0]
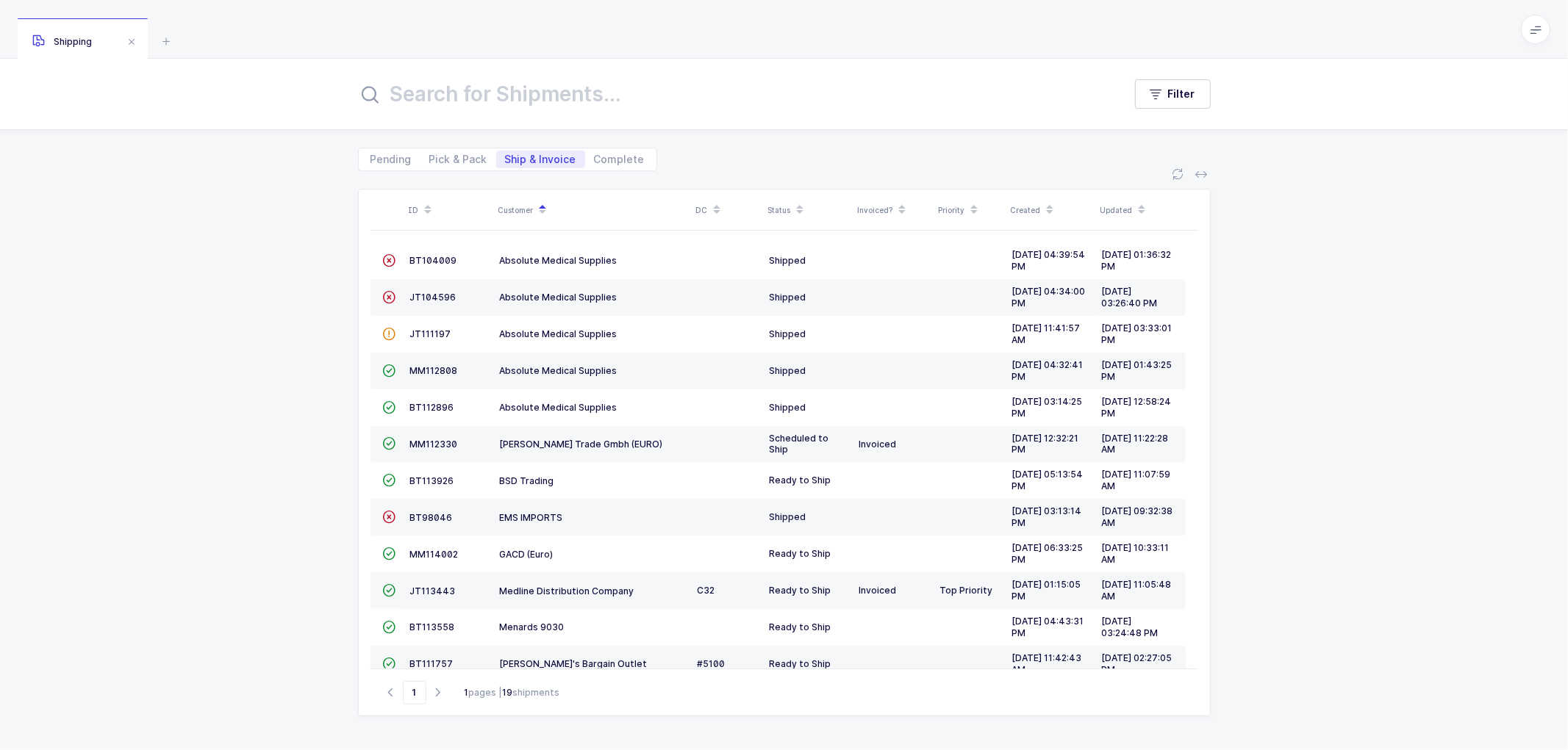
click at [672, 152] on div "Pending Pick & Pack Ship & Invoice Complete" at bounding box center [784, 151] width 852 height 41
click at [313, 155] on div "Pending Pick & Pack Ship & Invoice Complete" at bounding box center [784, 151] width 1568 height 41
drag, startPoint x: 442, startPoint y: 151, endPoint x: 442, endPoint y: 160, distance: 9.0
click at [441, 154] on div "Pending Pick & Pack Ship & Invoice Complete" at bounding box center [507, 159] width 299 height 24
click at [451, 151] on span "Pick & Pack" at bounding box center [458, 160] width 75 height 18
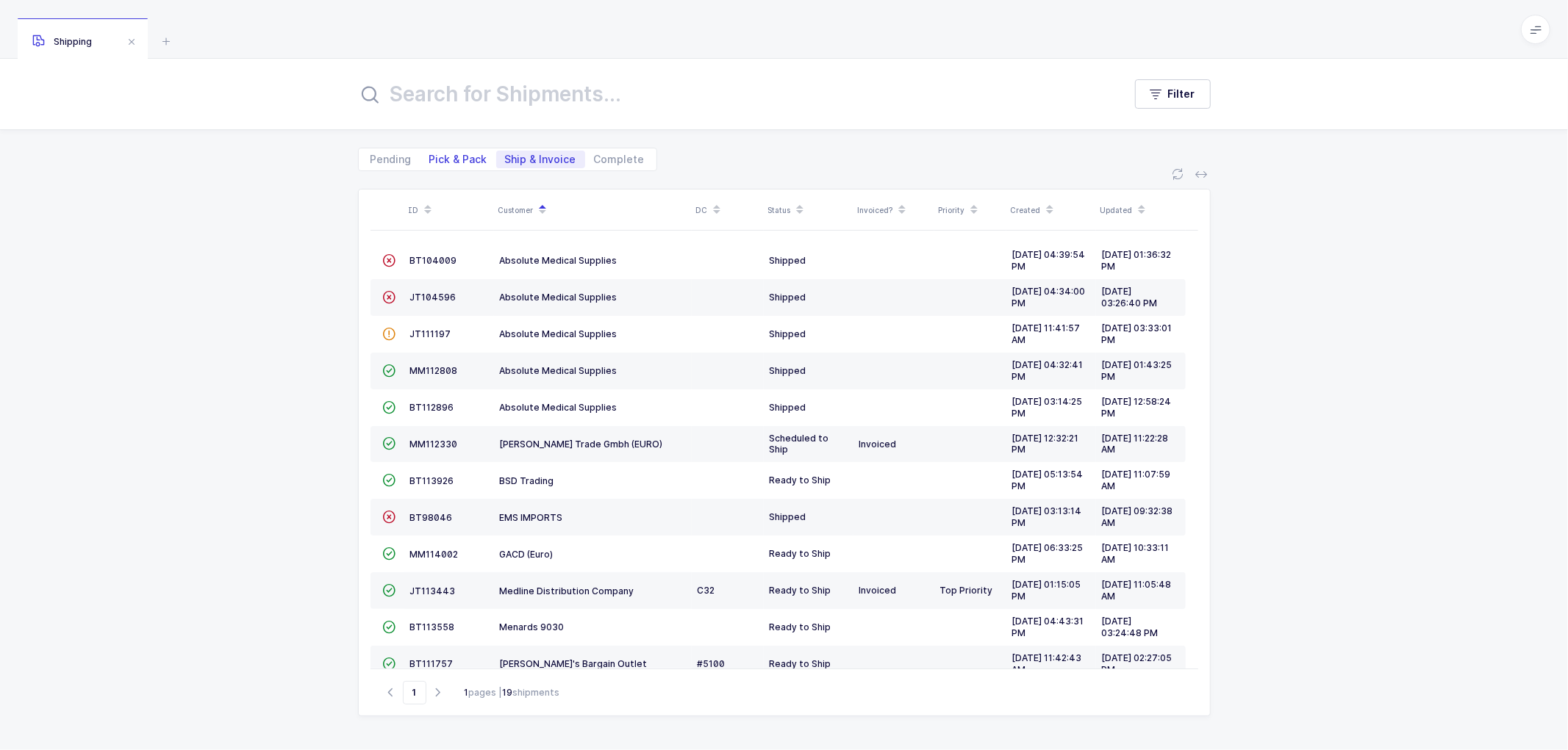
click at [454, 155] on span "Pick & Pack" at bounding box center [458, 159] width 58 height 11
click at [430, 155] on input "Pick & Pack" at bounding box center [425, 156] width 10 height 10
radio input "true"
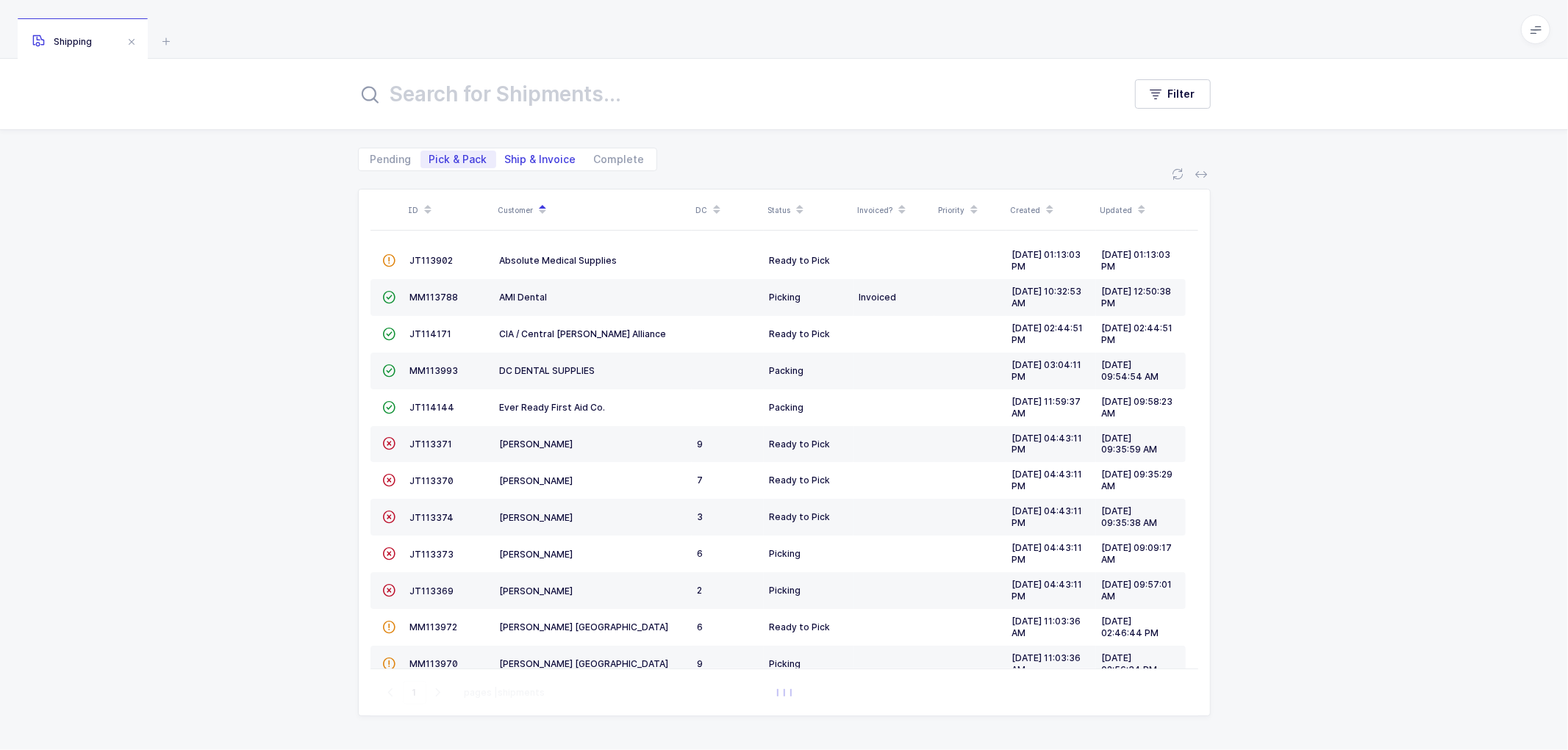
click at [532, 155] on span "Ship & Invoice" at bounding box center [540, 159] width 71 height 11
click at [506, 155] on input "Ship & Invoice" at bounding box center [501, 156] width 10 height 10
radio input "true"
radio input "false"
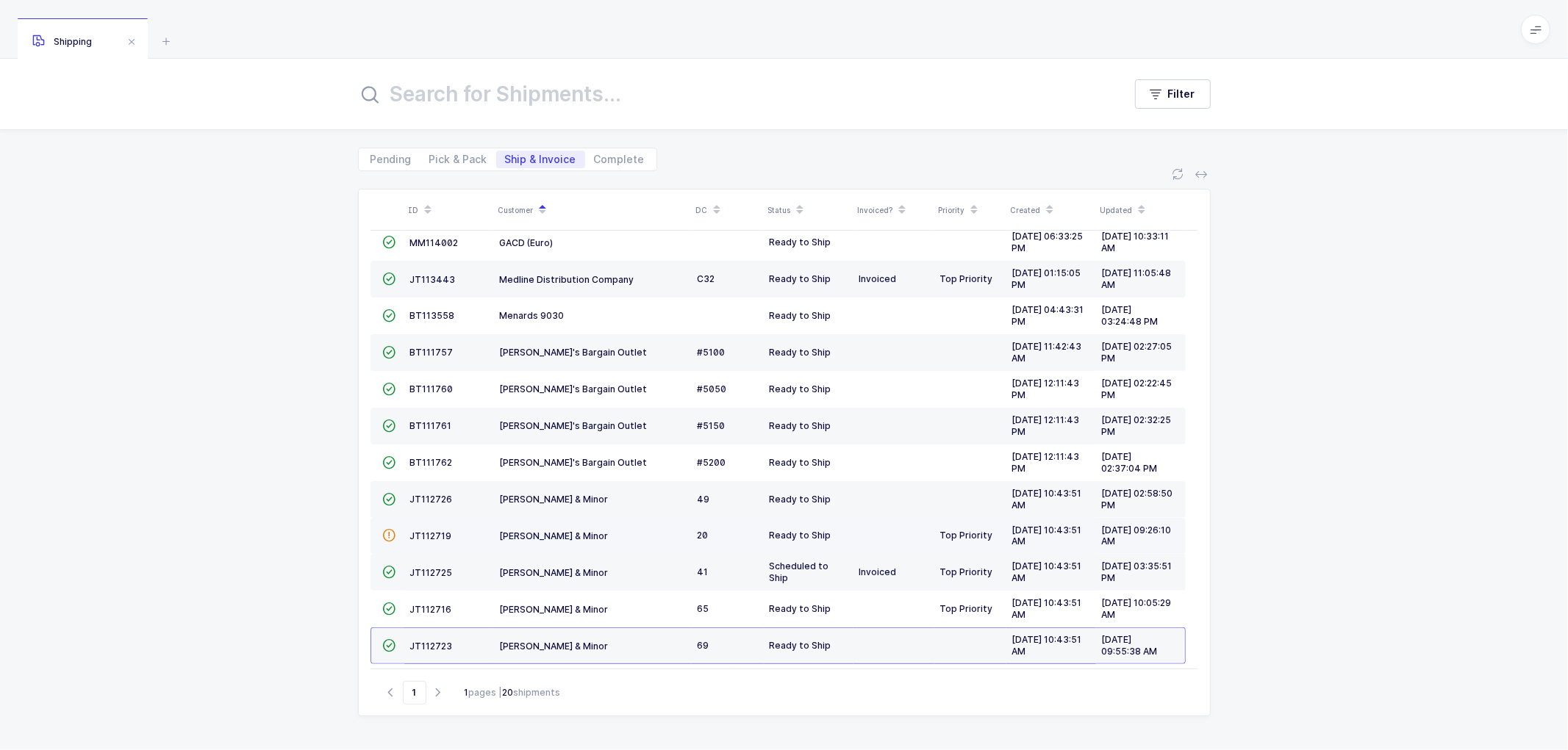
scroll to position [322, 0]
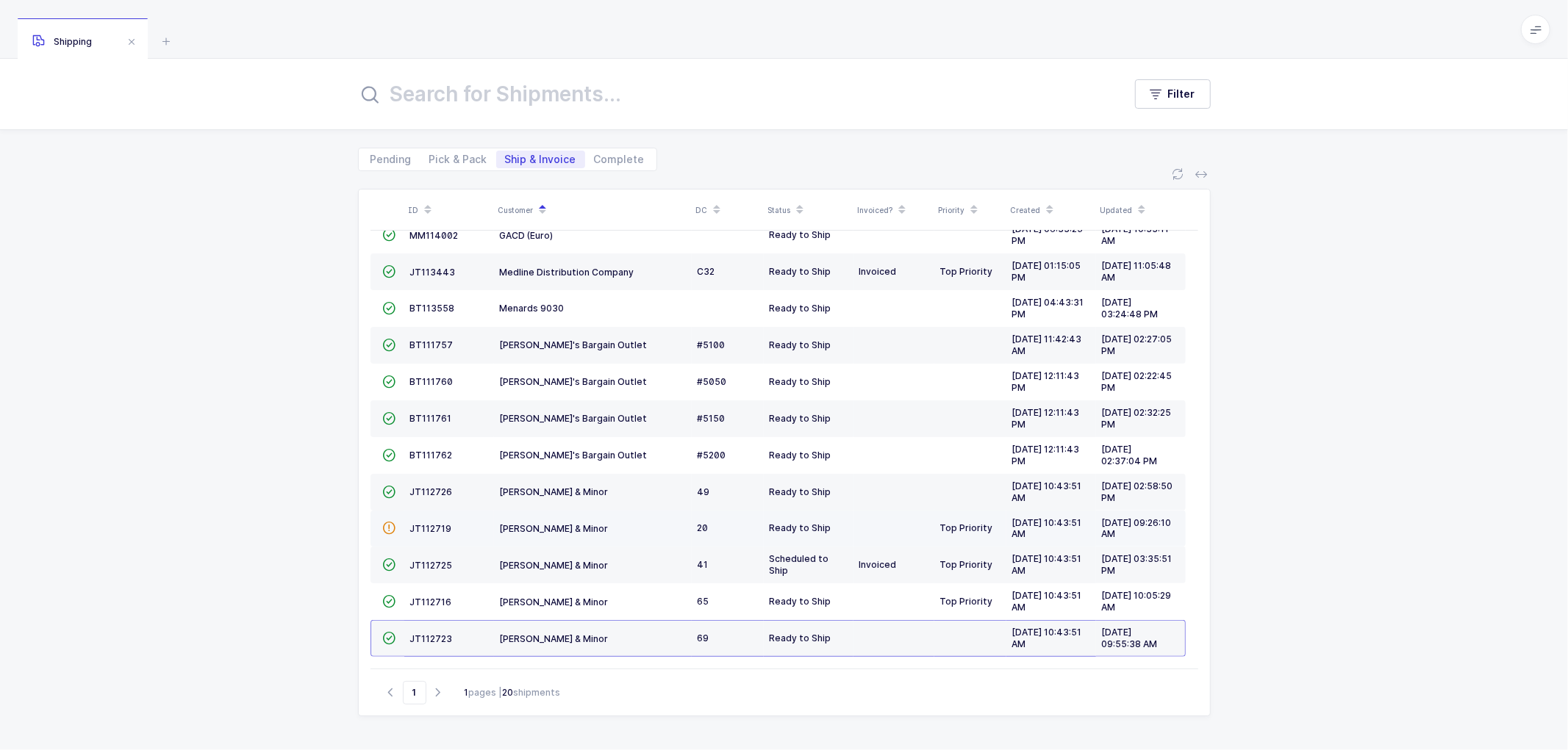
click at [421, 520] on td "JT112719" at bounding box center [448, 529] width 89 height 37
click at [426, 519] on td "JT112719" at bounding box center [448, 529] width 89 height 37
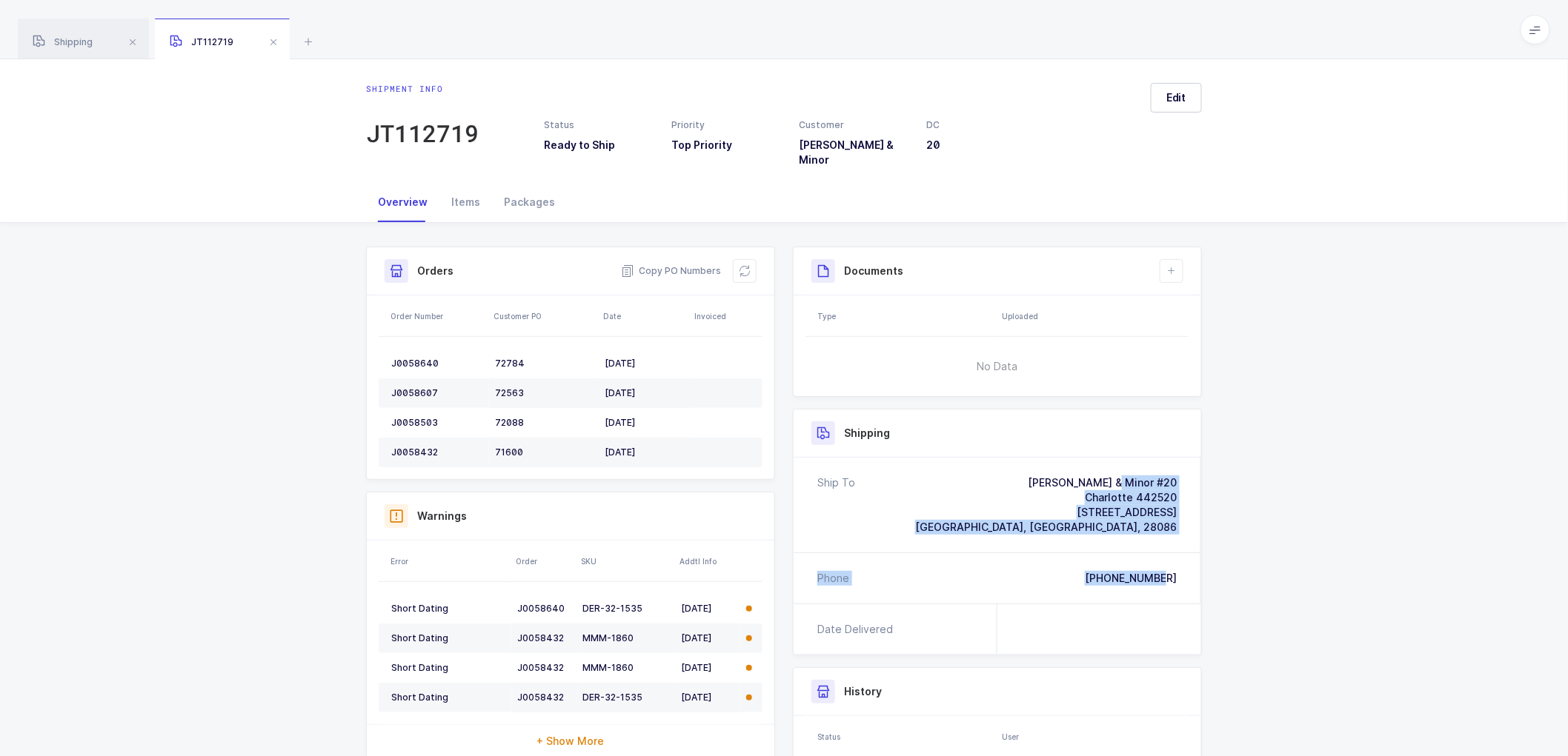
drag, startPoint x: 1186, startPoint y: 569, endPoint x: 1020, endPoint y: 465, distance: 195.9
click at [1020, 465] on div "Ship To [PERSON_NAME] & Minor #20 Charlotte 442520 [STREET_ADDRESS] Phone [PHON…" at bounding box center [997, 530] width 407 height 146
copy div "[PERSON_NAME] & Minor #20 Charlotte 442520 [STREET_ADDRESS] Phone [PHONE_NUMBER]"
drag, startPoint x: 673, startPoint y: 256, endPoint x: 646, endPoint y: 249, distance: 27.9
click at [673, 264] on span "Copy PO Numbers" at bounding box center [670, 271] width 100 height 15
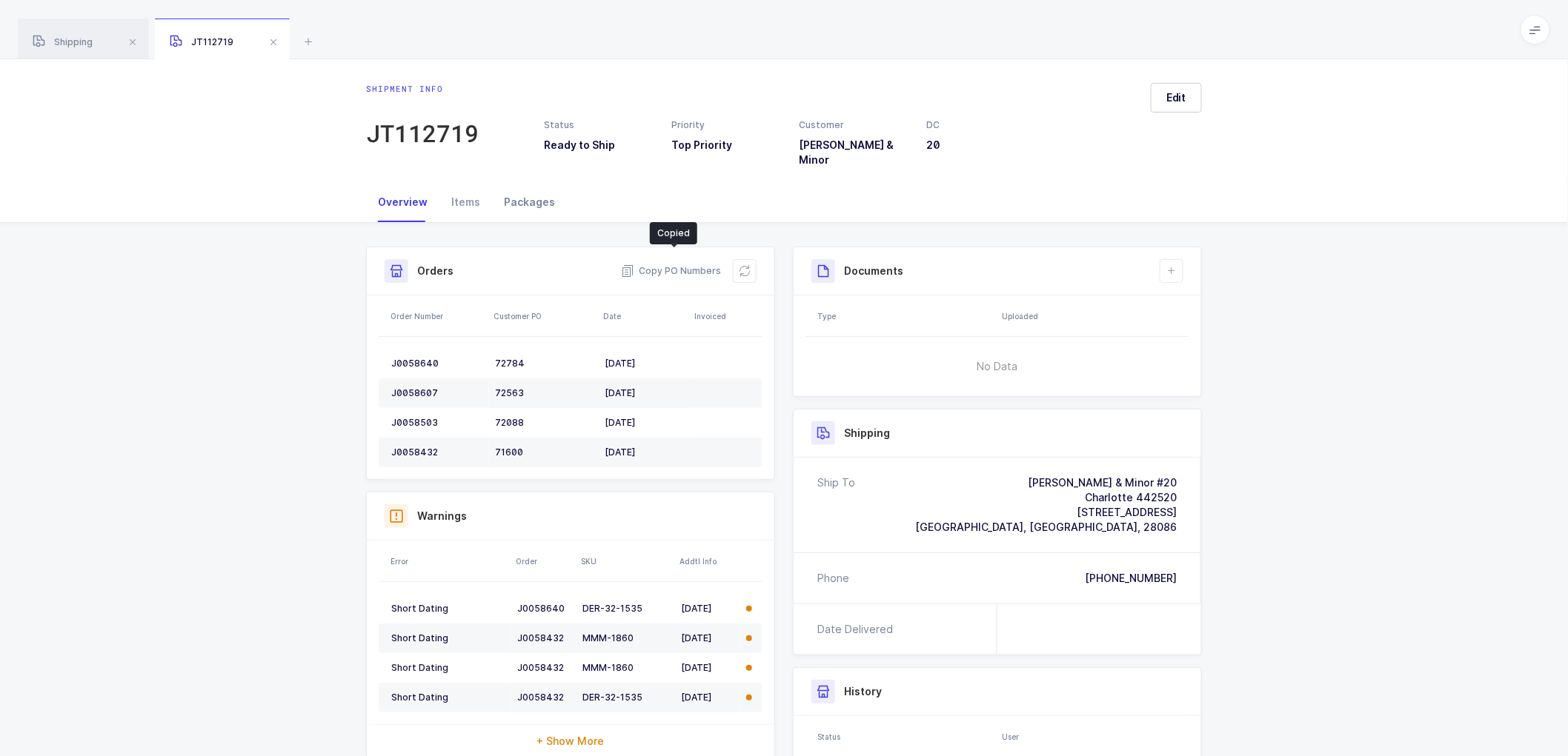
click at [514, 190] on div "Packages" at bounding box center [529, 202] width 75 height 40
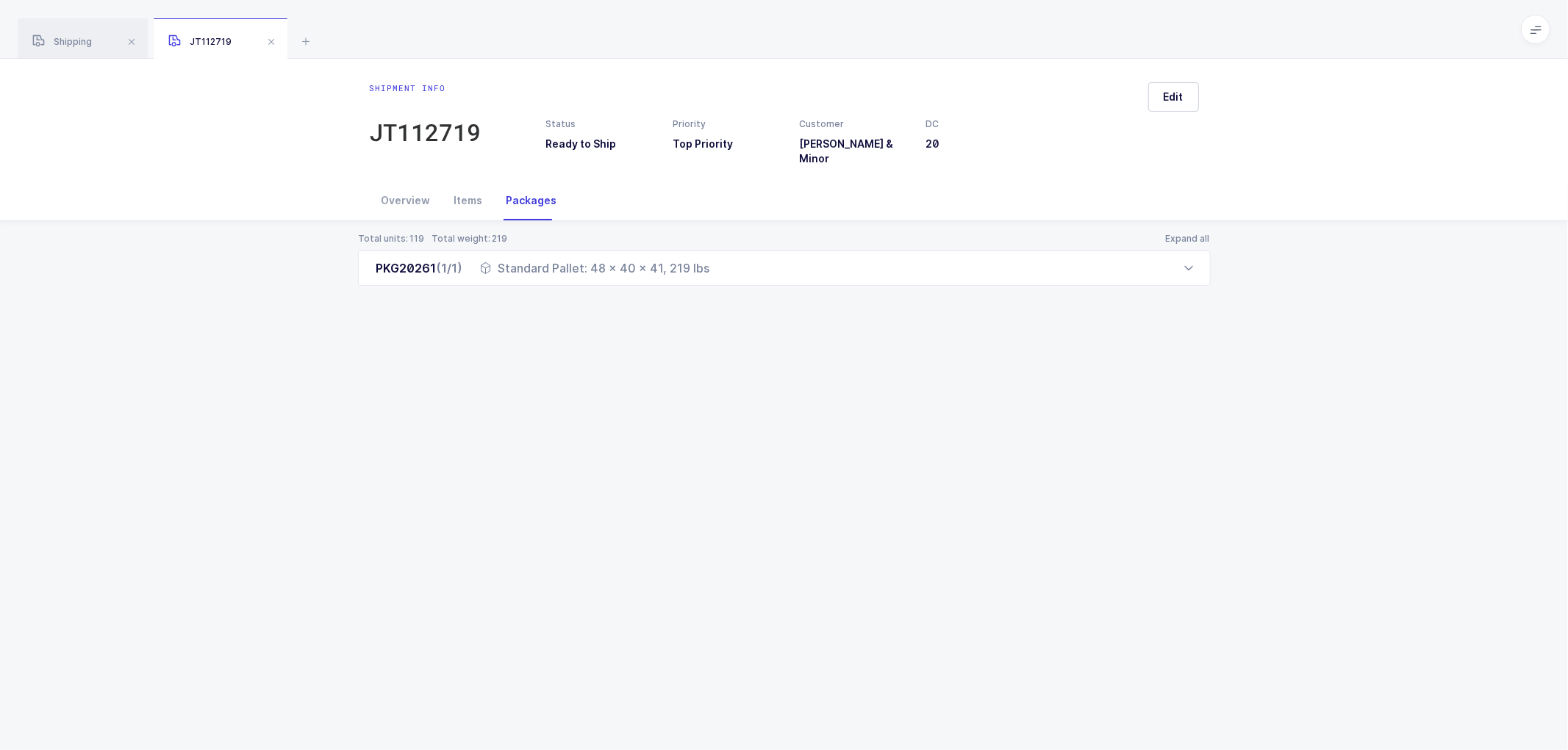
drag, startPoint x: 369, startPoint y: 255, endPoint x: 722, endPoint y: 275, distance: 353.6
click at [722, 275] on div "Total units: 119 Total weight: 219 Expand all PKG20261 (1/1) Standard Pallet: 4…" at bounding box center [784, 277] width 1544 height 111
copy div "PKG20261 (1/1) Standard Pallet: 48 x 40 x 41, 219 lbs"
drag, startPoint x: 64, startPoint y: 34, endPoint x: 170, endPoint y: 75, distance: 113.7
click at [66, 34] on div "Shipping" at bounding box center [83, 39] width 130 height 41
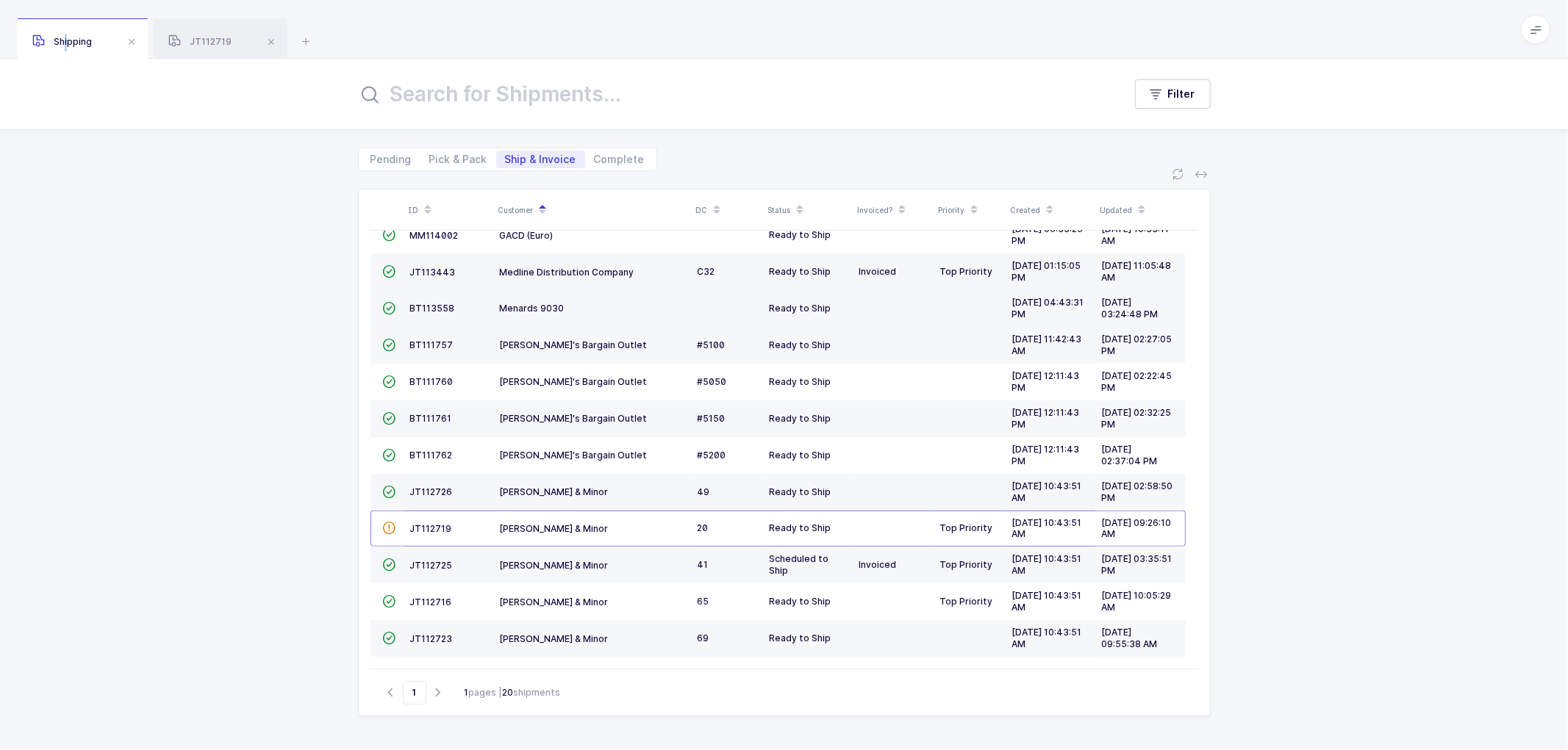
scroll to position [281, 0]
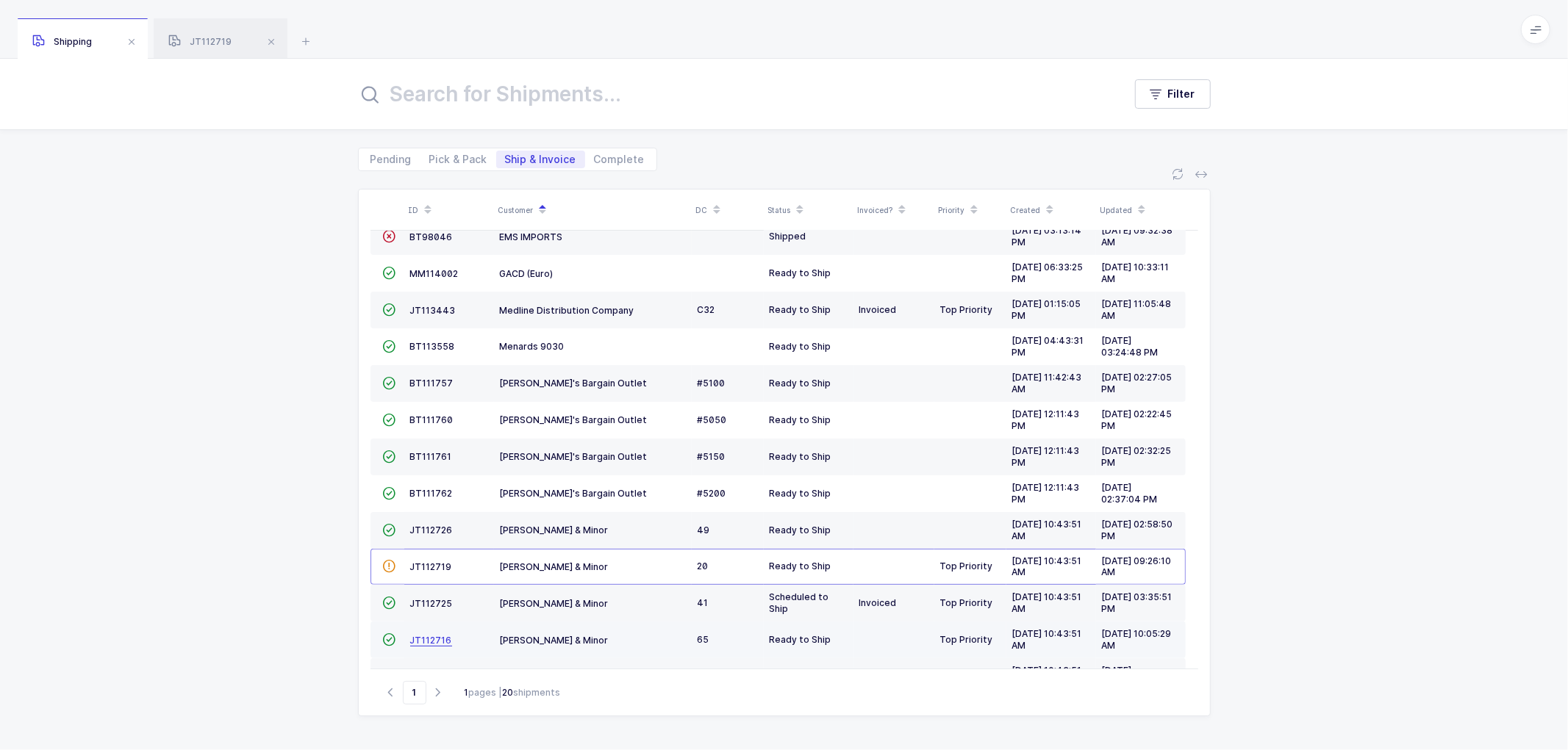
click at [432, 638] on span "JT112716" at bounding box center [430, 640] width 42 height 11
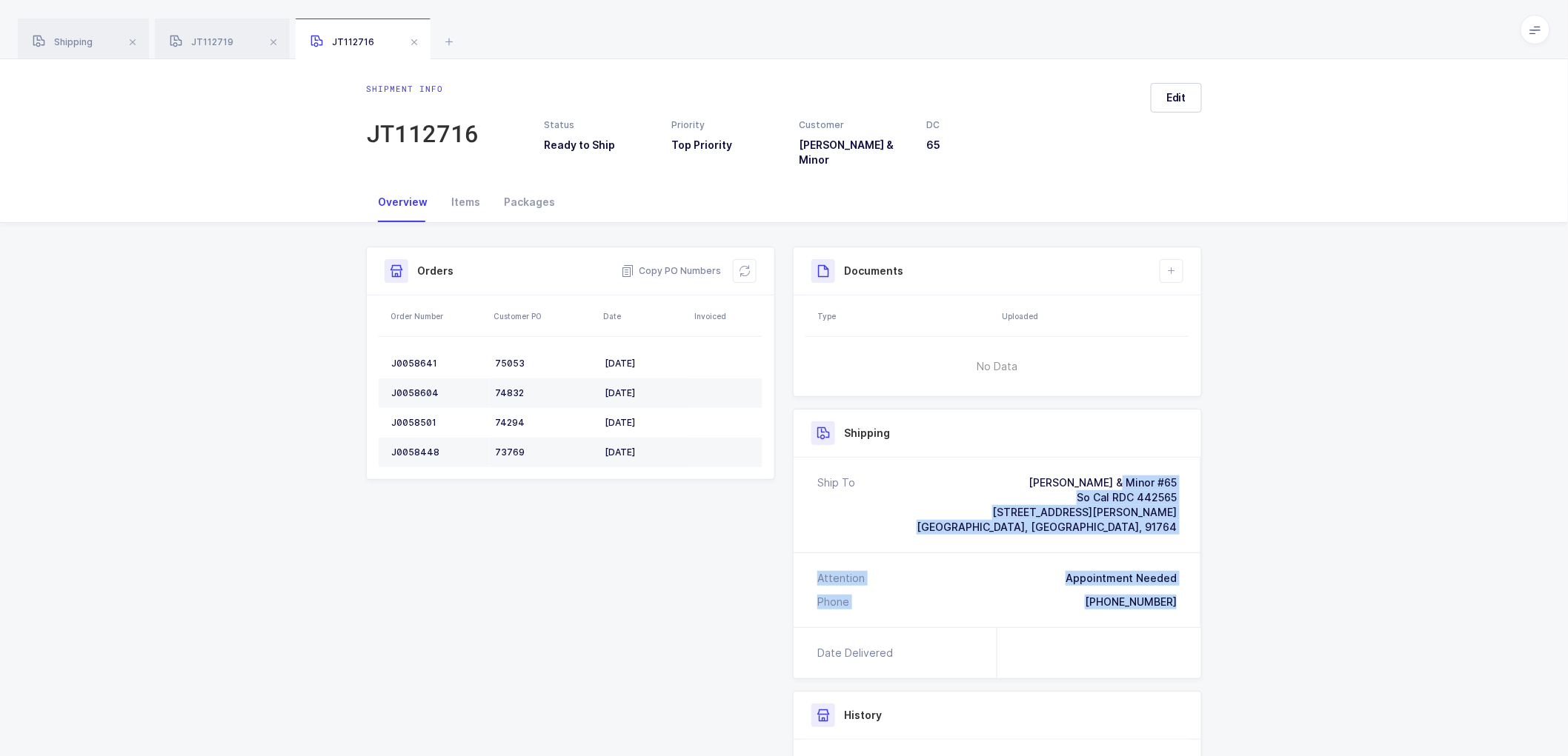
drag, startPoint x: 1180, startPoint y: 592, endPoint x: 1021, endPoint y: 470, distance: 200.4
click at [1021, 470] on div "Ship To [PERSON_NAME] & Minor #65 So Cal RDC 442565 [STREET_ADDRESS][PERSON_NAM…" at bounding box center [997, 542] width 407 height 169
copy div "[PERSON_NAME] & Minor #[GEOGRAPHIC_DATA] 442565 [STREET_ADDRESS][PERSON_NAME] A…"
drag, startPoint x: 679, startPoint y: 254, endPoint x: 656, endPoint y: 248, distance: 23.8
click at [679, 264] on span "Copy PO Numbers" at bounding box center [670, 271] width 100 height 15
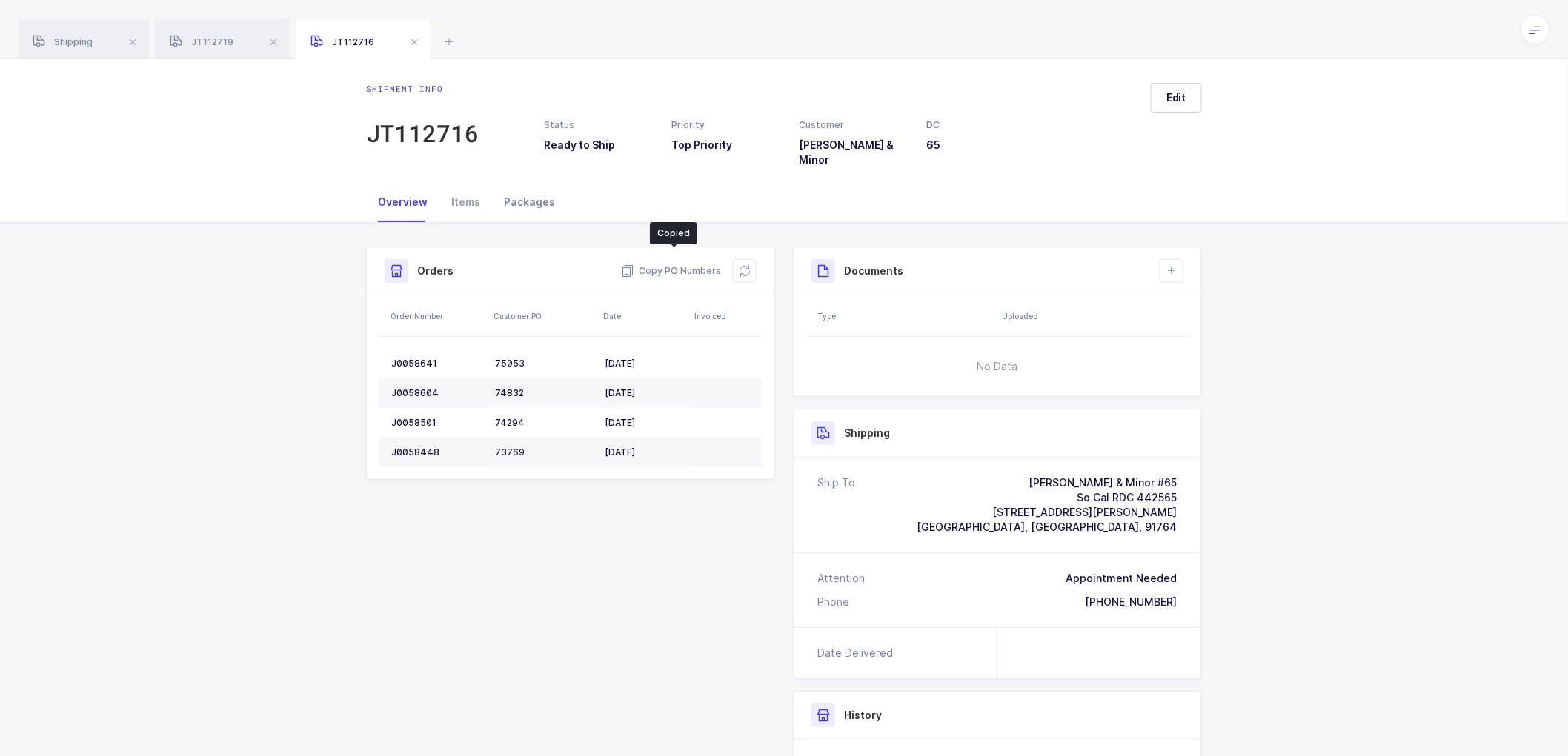
click at [513, 183] on div "Packages" at bounding box center [529, 202] width 75 height 40
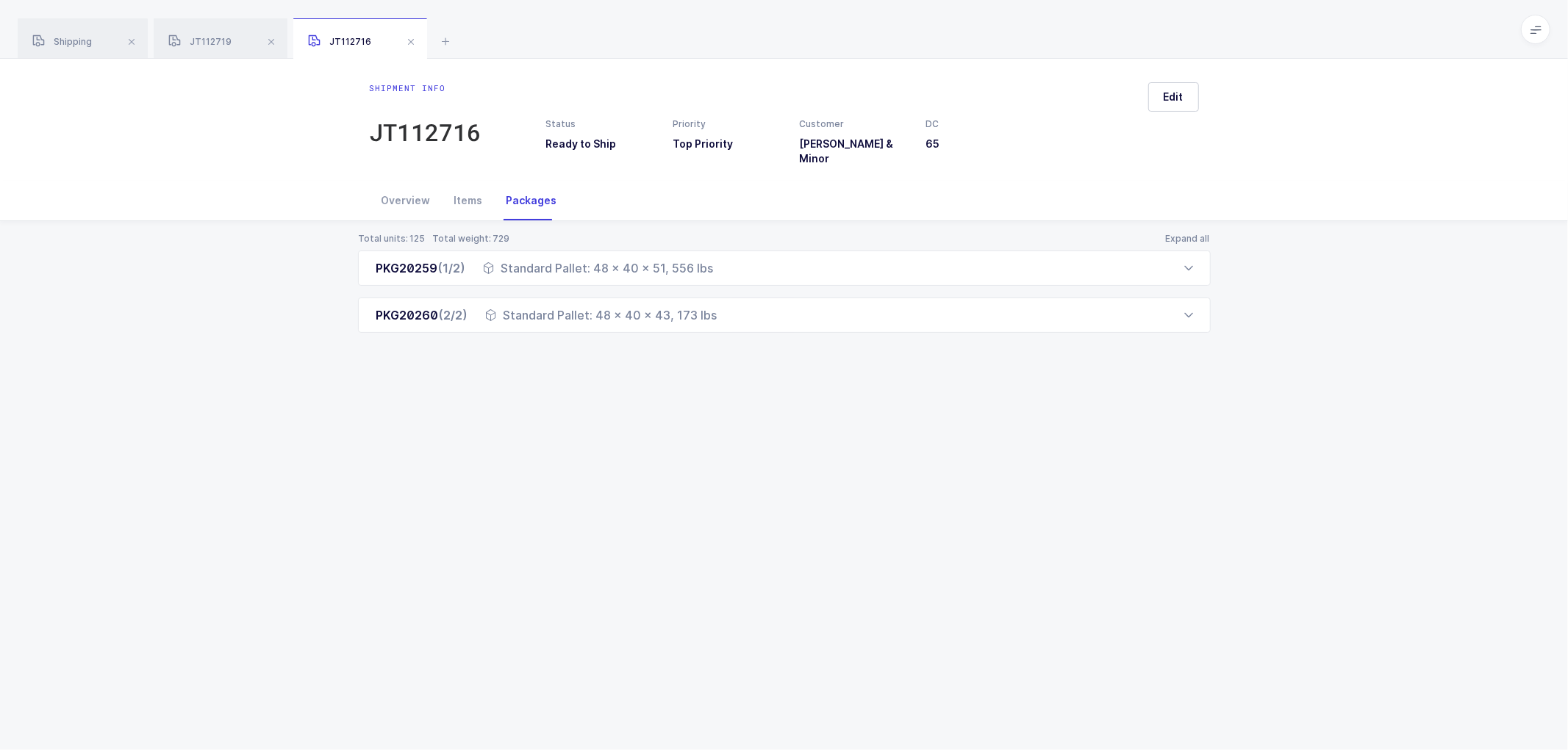
drag, startPoint x: 368, startPoint y: 252, endPoint x: 784, endPoint y: 326, distance: 422.5
click at [784, 326] on div "Total units: 125 Total weight: 729 Expand all PKG20259 (1/2) Standard Pallet: 4…" at bounding box center [784, 301] width 1544 height 159
copy div "PKG20259 (1/2) Standard Pallet: 48 x 40 x 51, 556 lbs Order Number Customer PO …"
click at [269, 41] on span at bounding box center [271, 42] width 18 height 18
drag, startPoint x: 268, startPoint y: 39, endPoint x: 253, endPoint y: 39, distance: 15.0
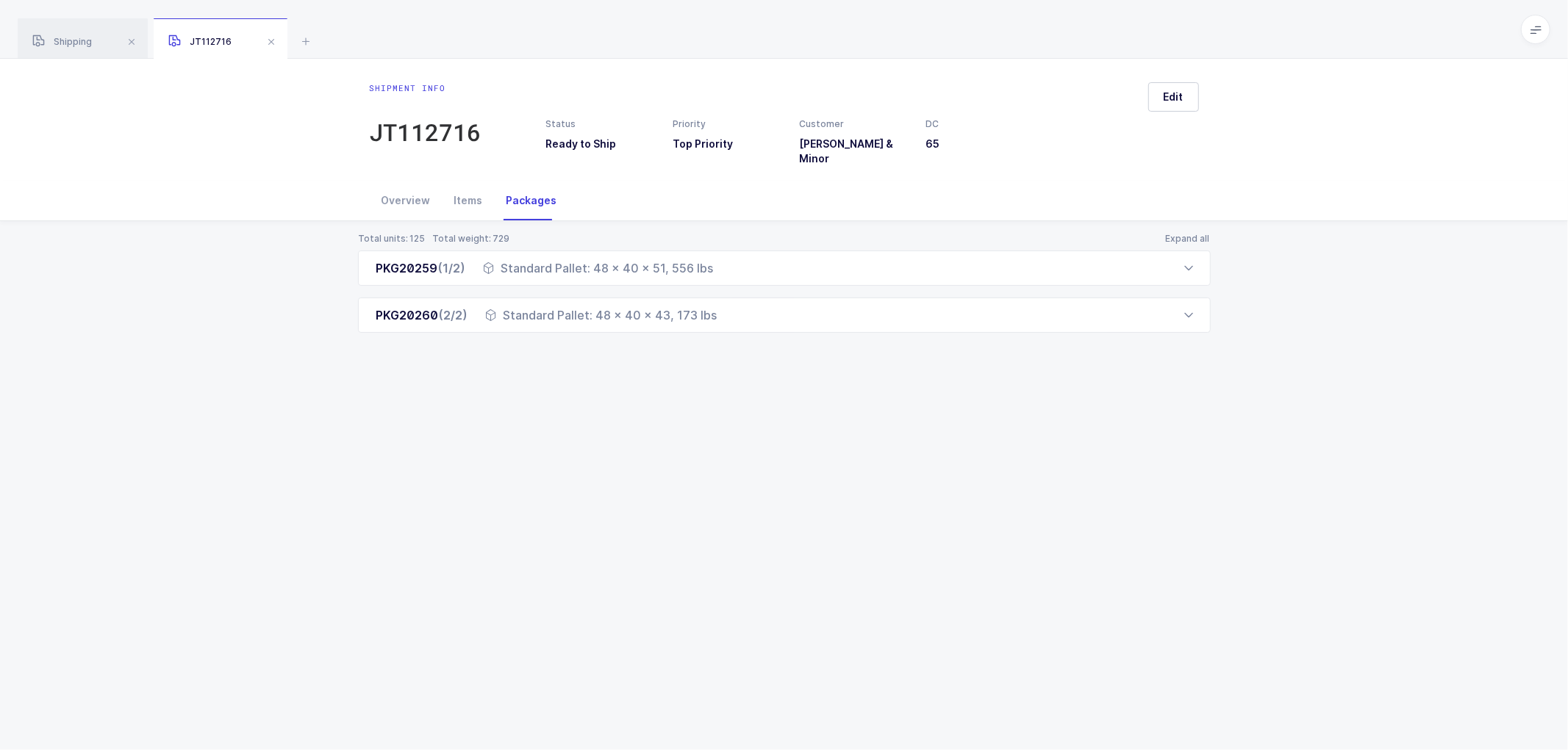
click at [268, 39] on span at bounding box center [271, 42] width 18 height 18
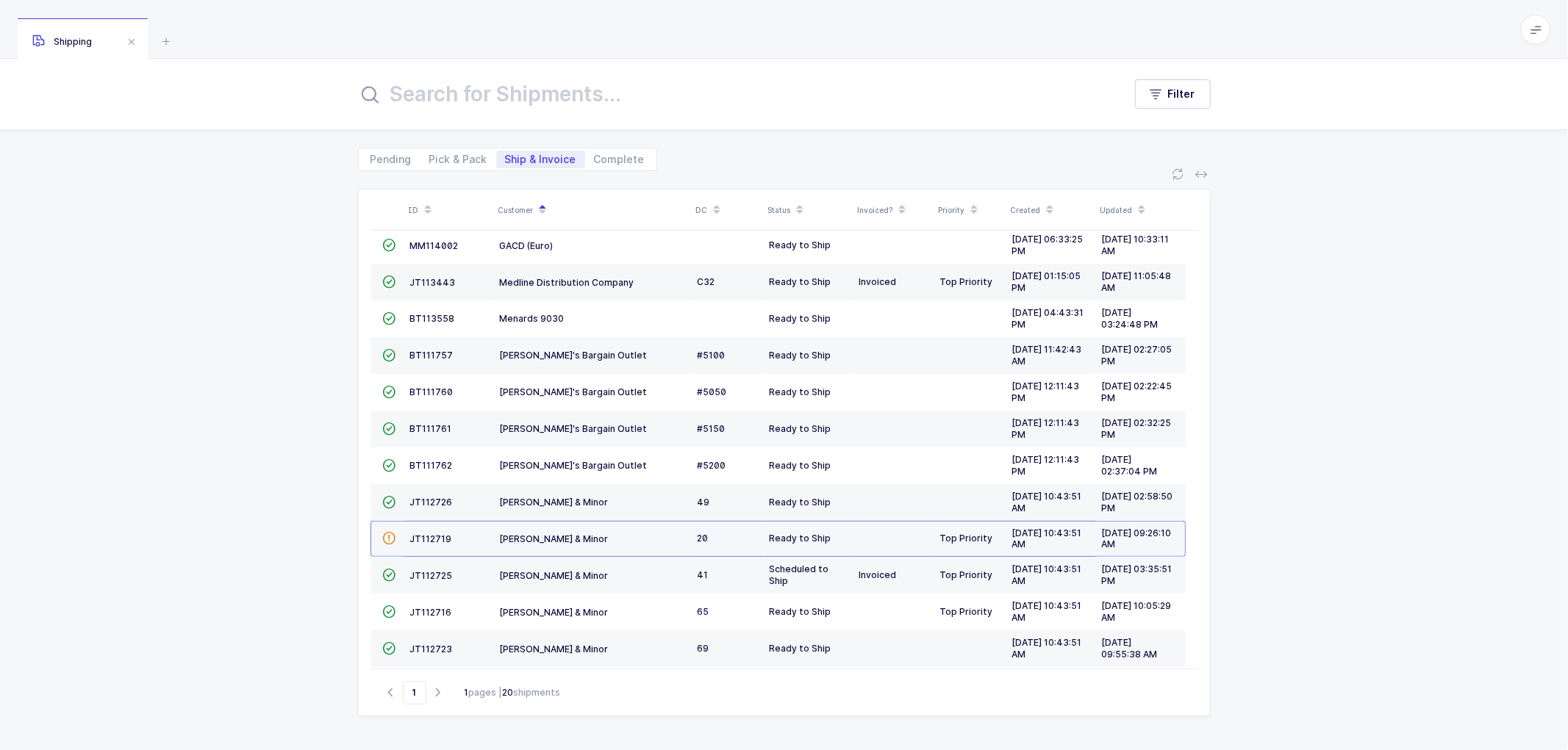
scroll to position [322, 0]
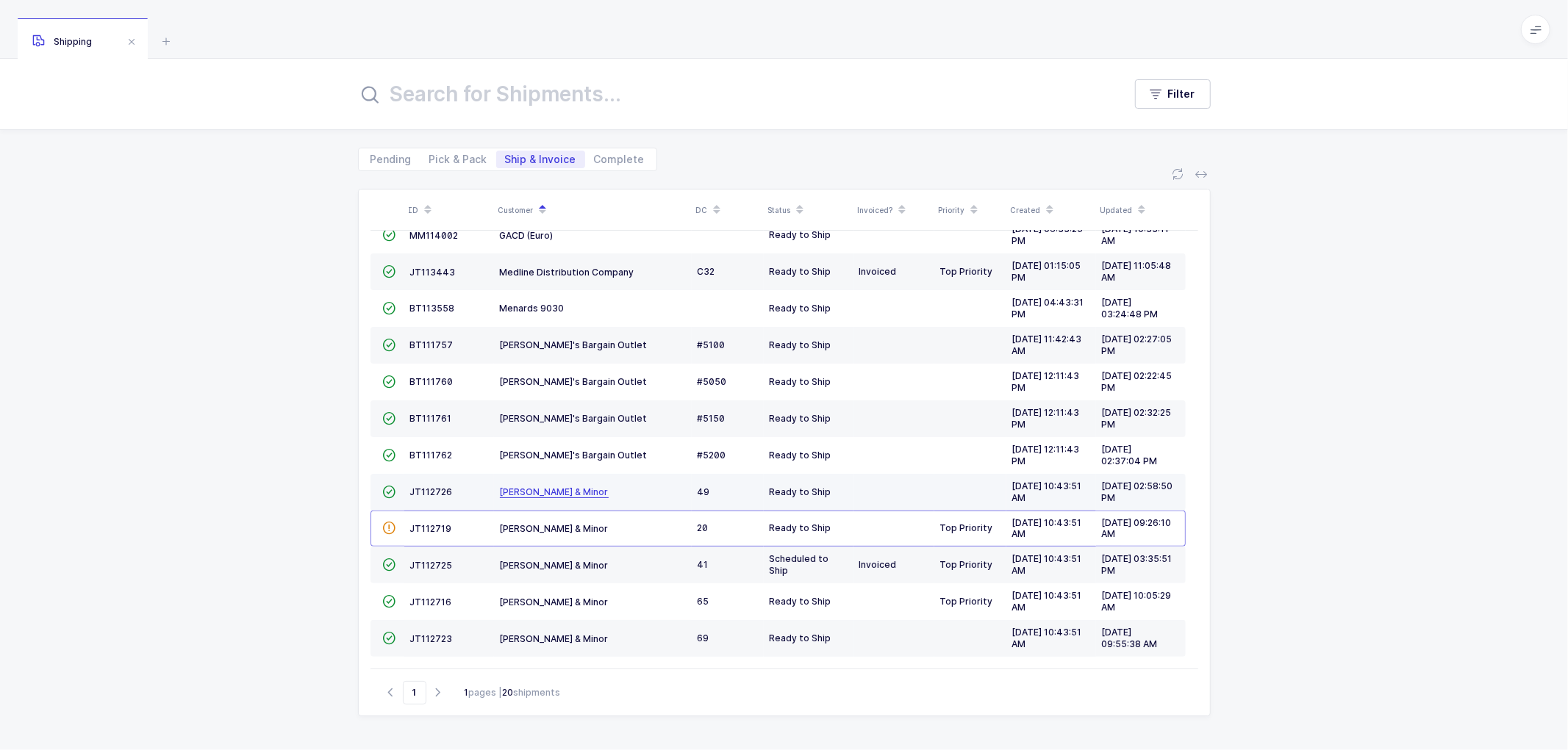
drag, startPoint x: 652, startPoint y: 601, endPoint x: 551, endPoint y: 485, distance: 153.8
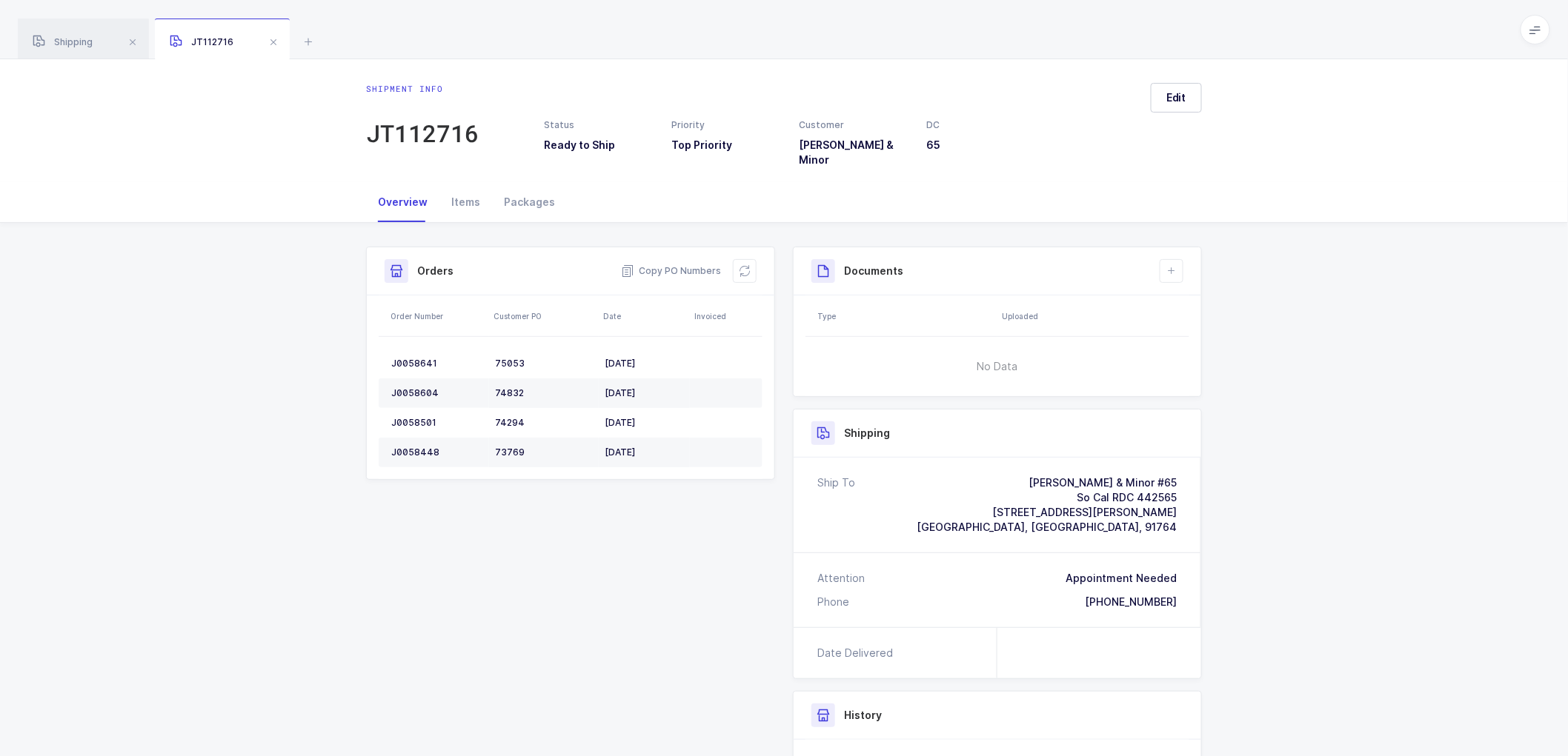
click at [276, 36] on span at bounding box center [274, 42] width 18 height 18
